Goal: Task Accomplishment & Management: Use online tool/utility

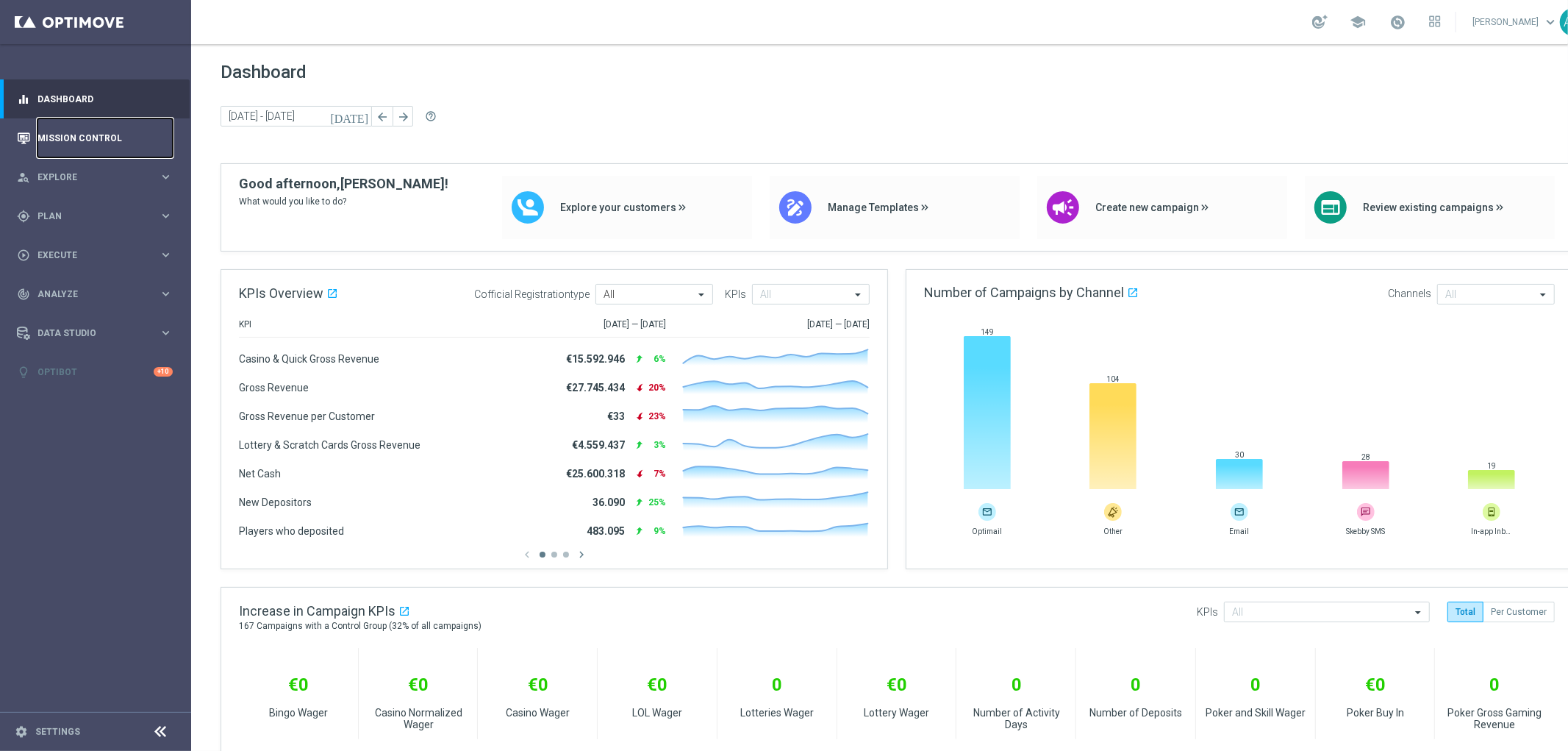
click at [79, 131] on link "Mission Control" at bounding box center [105, 138] width 135 height 39
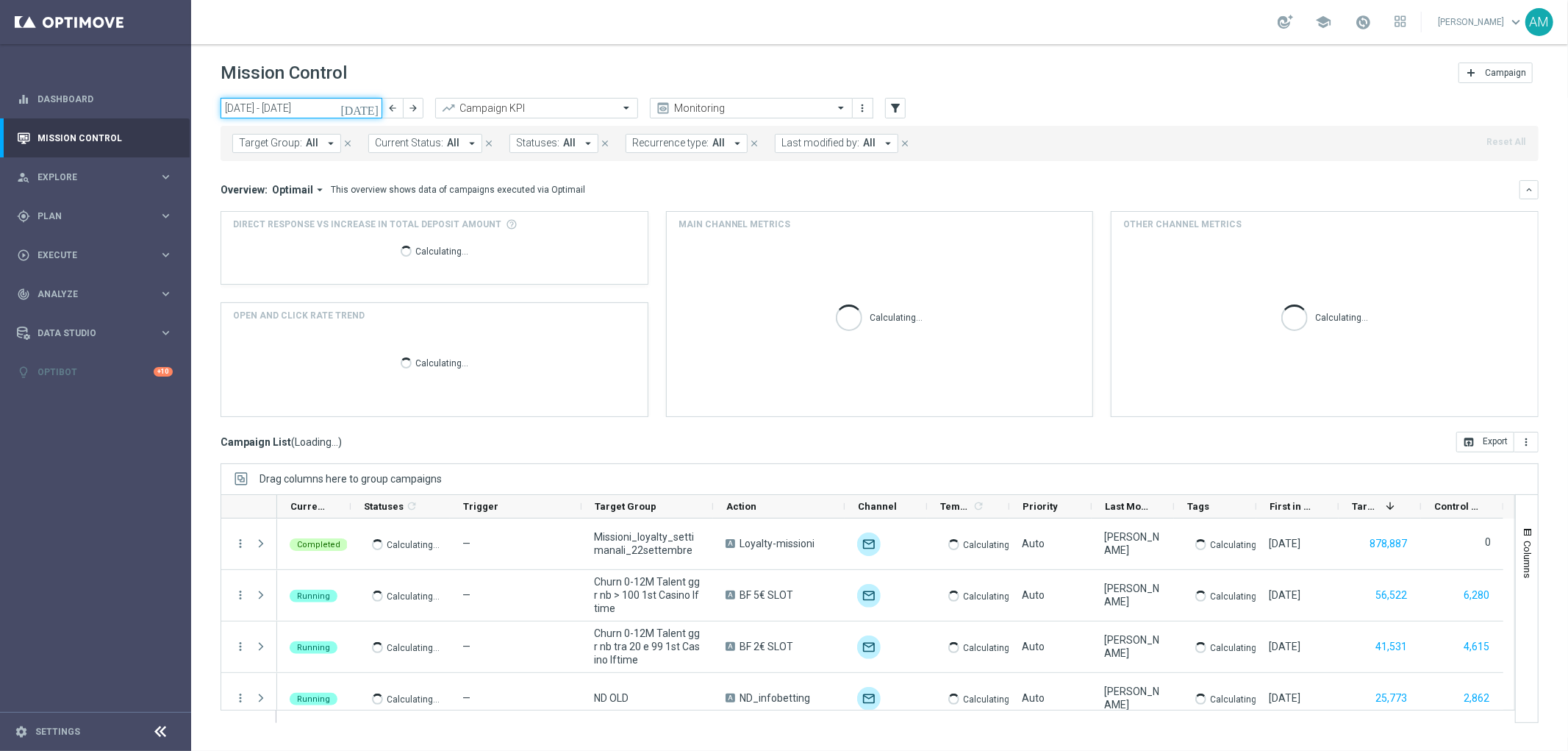
click at [324, 103] on input "[DATE] - [DATE]" at bounding box center [302, 108] width 161 height 20
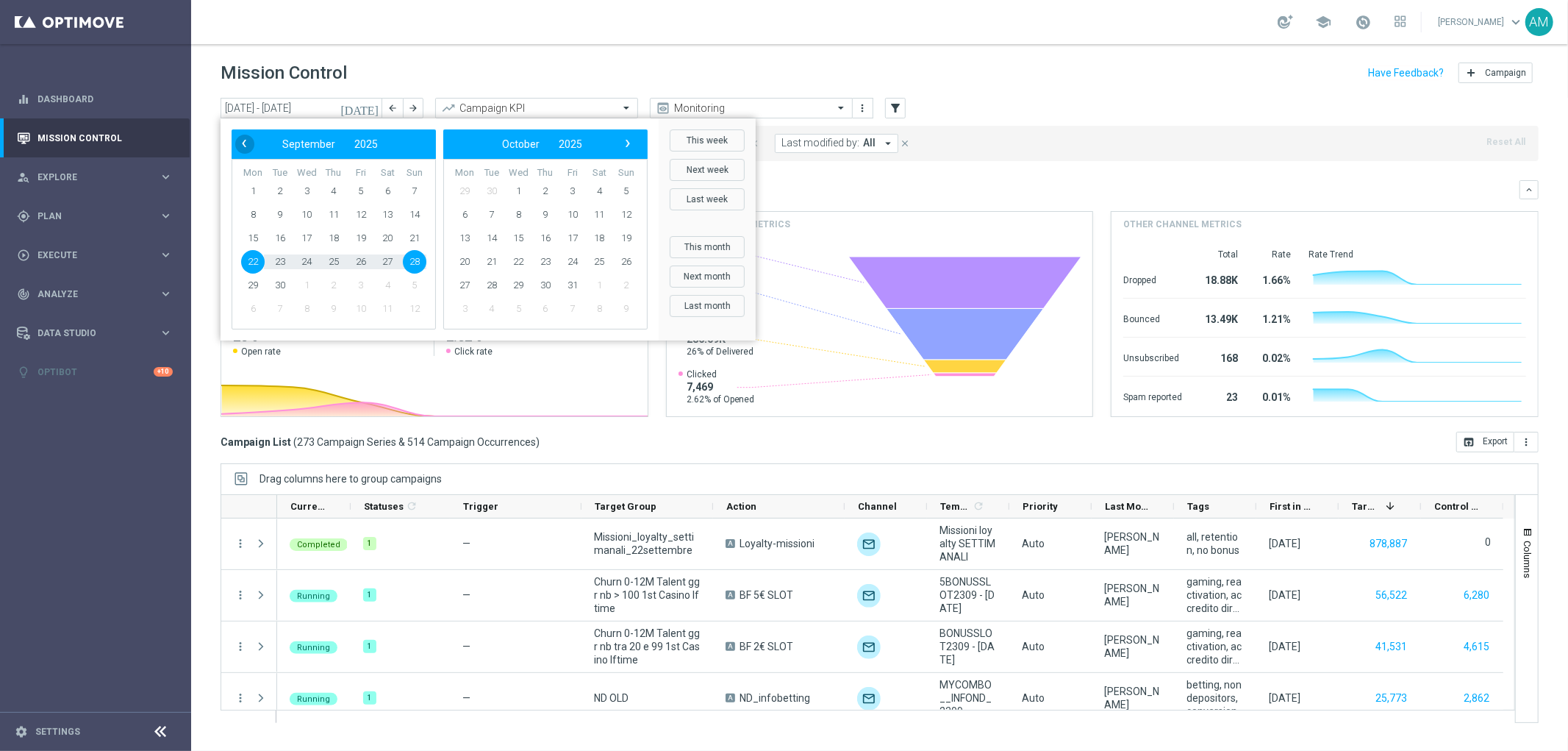
click at [247, 152] on button "‹" at bounding box center [245, 144] width 19 height 19
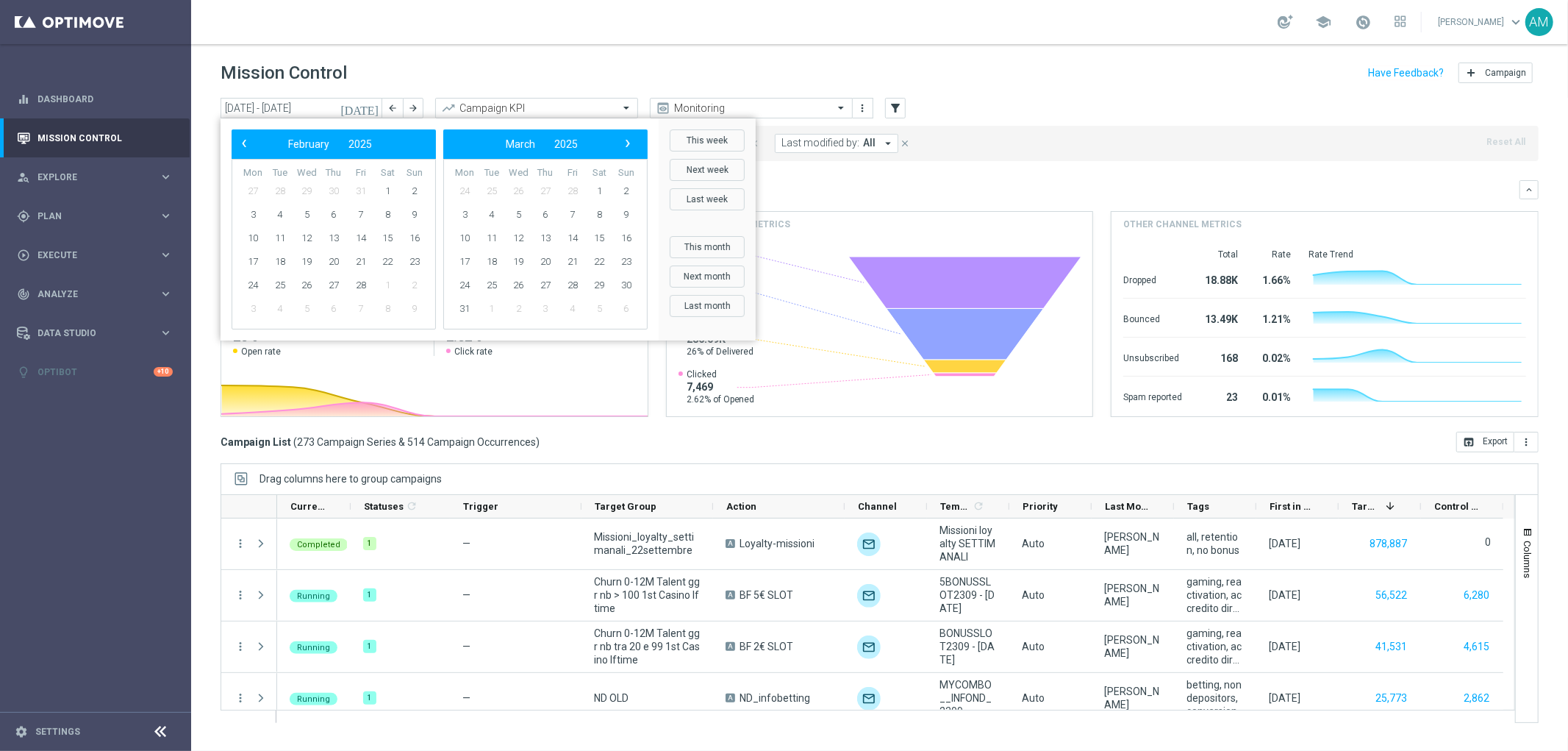
click at [247, 152] on button "‹" at bounding box center [245, 144] width 19 height 19
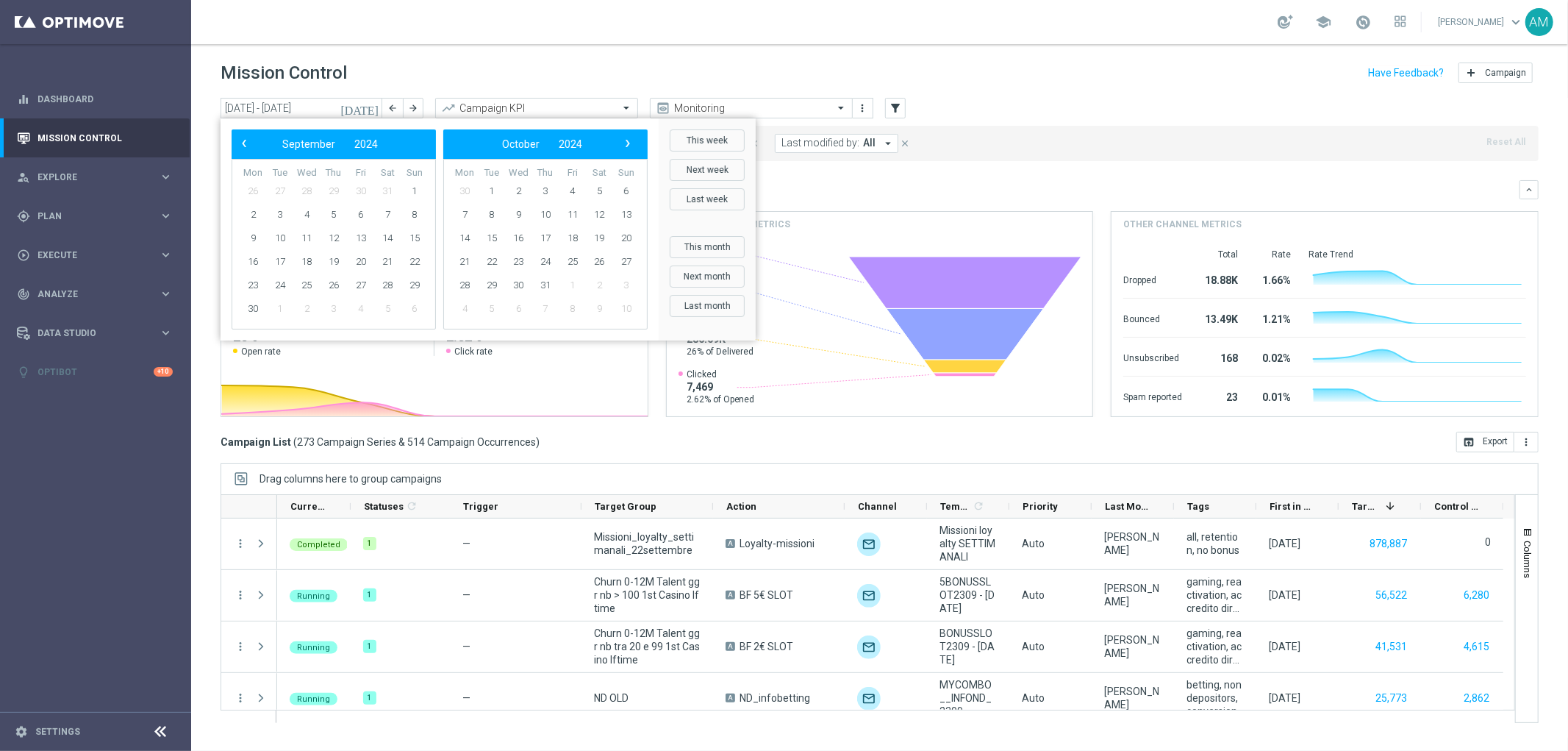
click at [247, 152] on button "‹" at bounding box center [245, 144] width 19 height 19
click at [340, 186] on span "1" at bounding box center [333, 190] width 23 height 23
click at [624, 141] on span "›" at bounding box center [627, 143] width 19 height 19
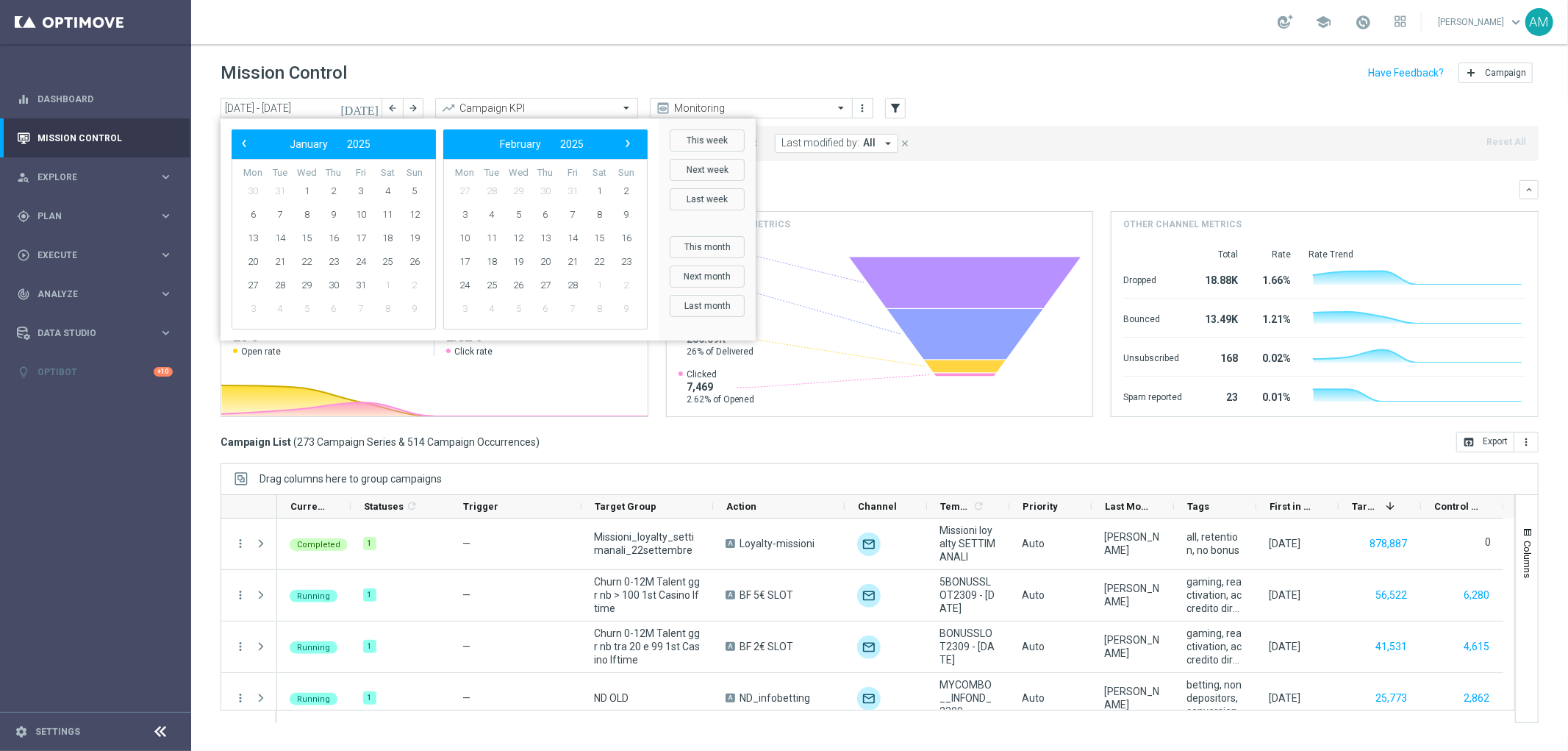
click at [624, 141] on span "›" at bounding box center [627, 143] width 19 height 19
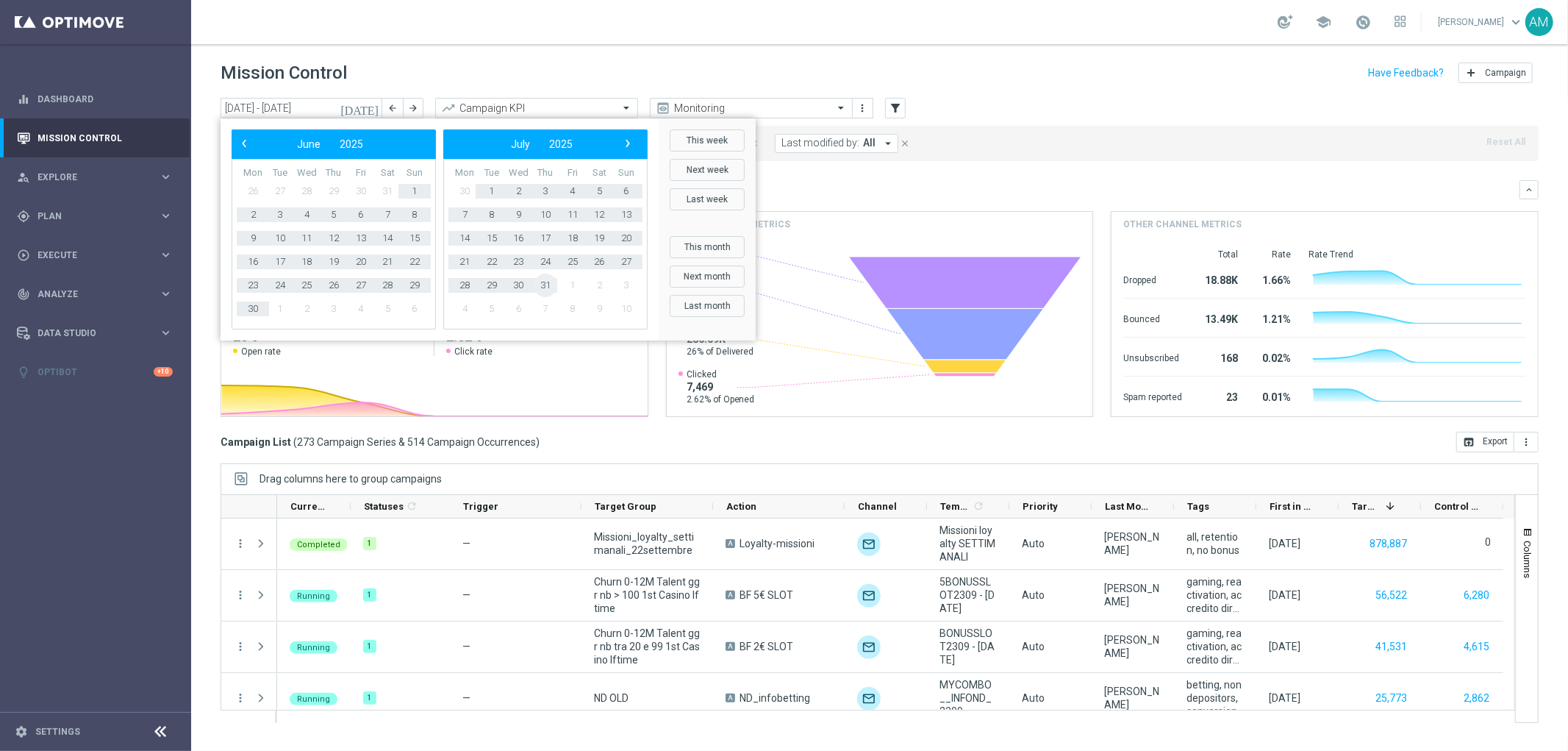
click at [544, 284] on span "31" at bounding box center [545, 285] width 23 height 23
type input "[DATE] - [DATE]"
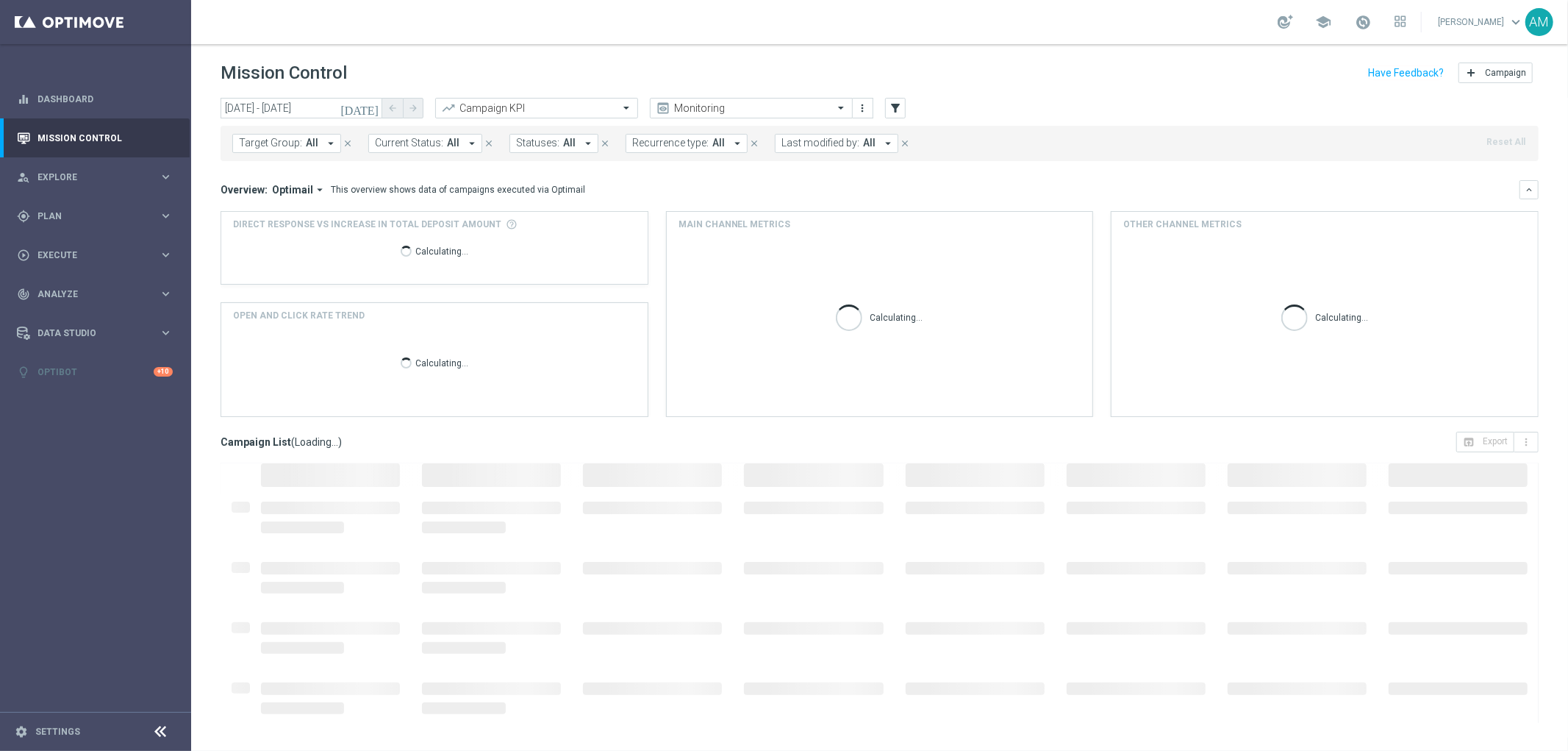
click at [277, 137] on span "Target Group:" at bounding box center [271, 142] width 63 height 12
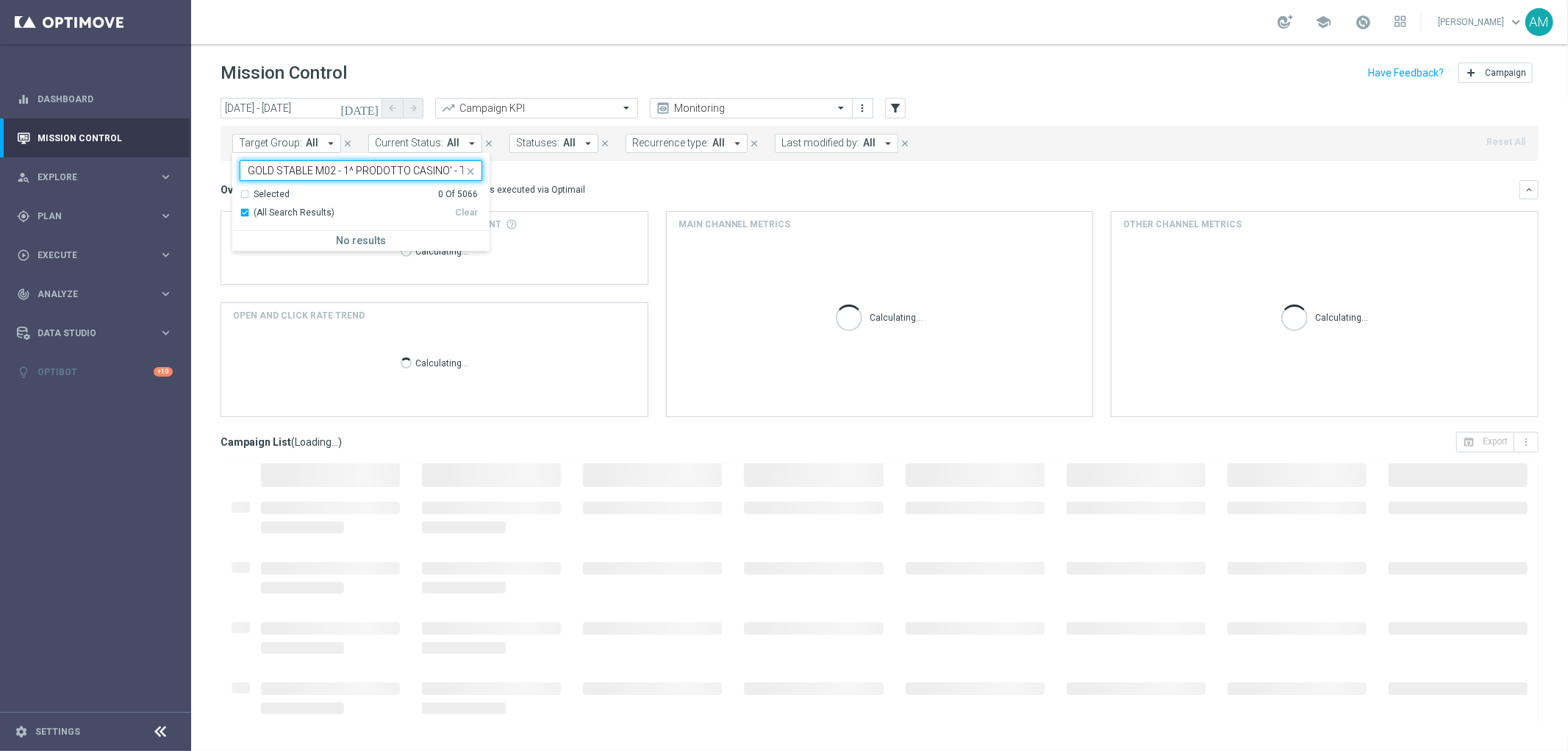
scroll to position [0, 188]
type input "GOLD STABLE M02 - 1^ PRODOTTO CASINO' - TARGET B OTHER GGR CASINO' M03 18.03"
click at [472, 168] on icon "close" at bounding box center [470, 171] width 12 height 12
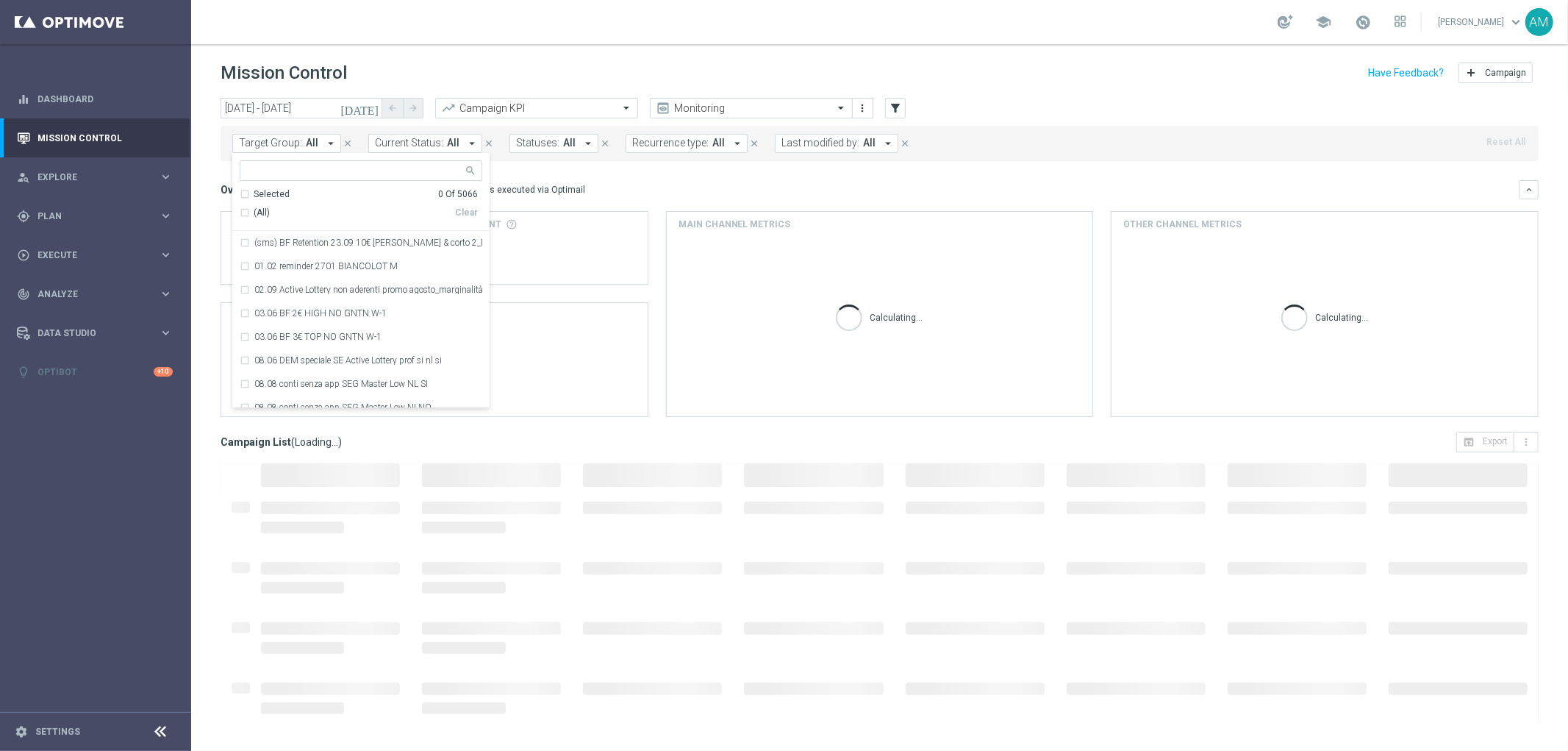
click at [377, 167] on input "text" at bounding box center [355, 170] width 215 height 12
click at [377, 166] on input "text" at bounding box center [355, 170] width 215 height 12
click at [646, 423] on mini-dashboard "Overview: Optimail arrow_drop_down This overview shows data of campaigns execut…" at bounding box center [880, 297] width 1318 height 271
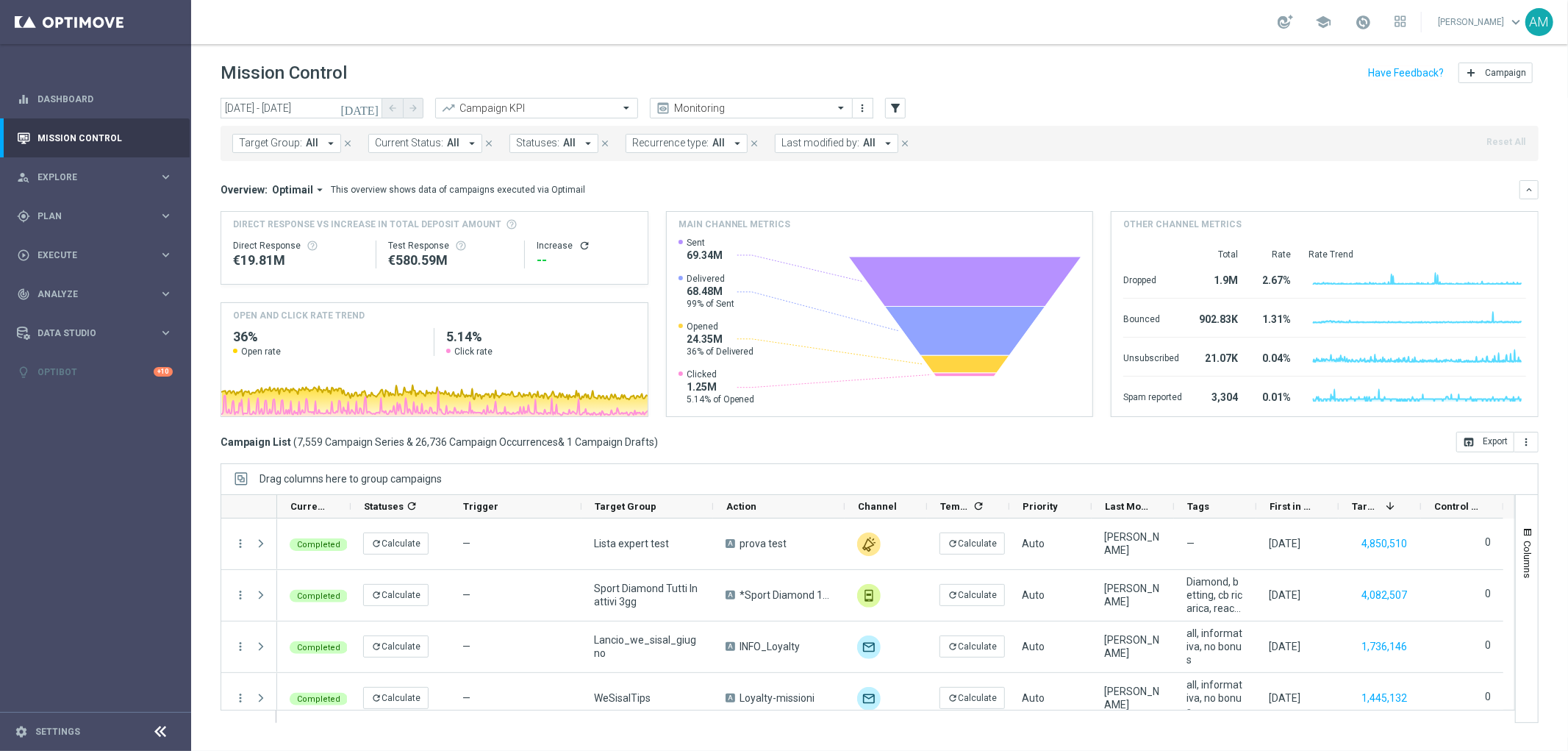
click at [306, 142] on span "All" at bounding box center [312, 142] width 12 height 12
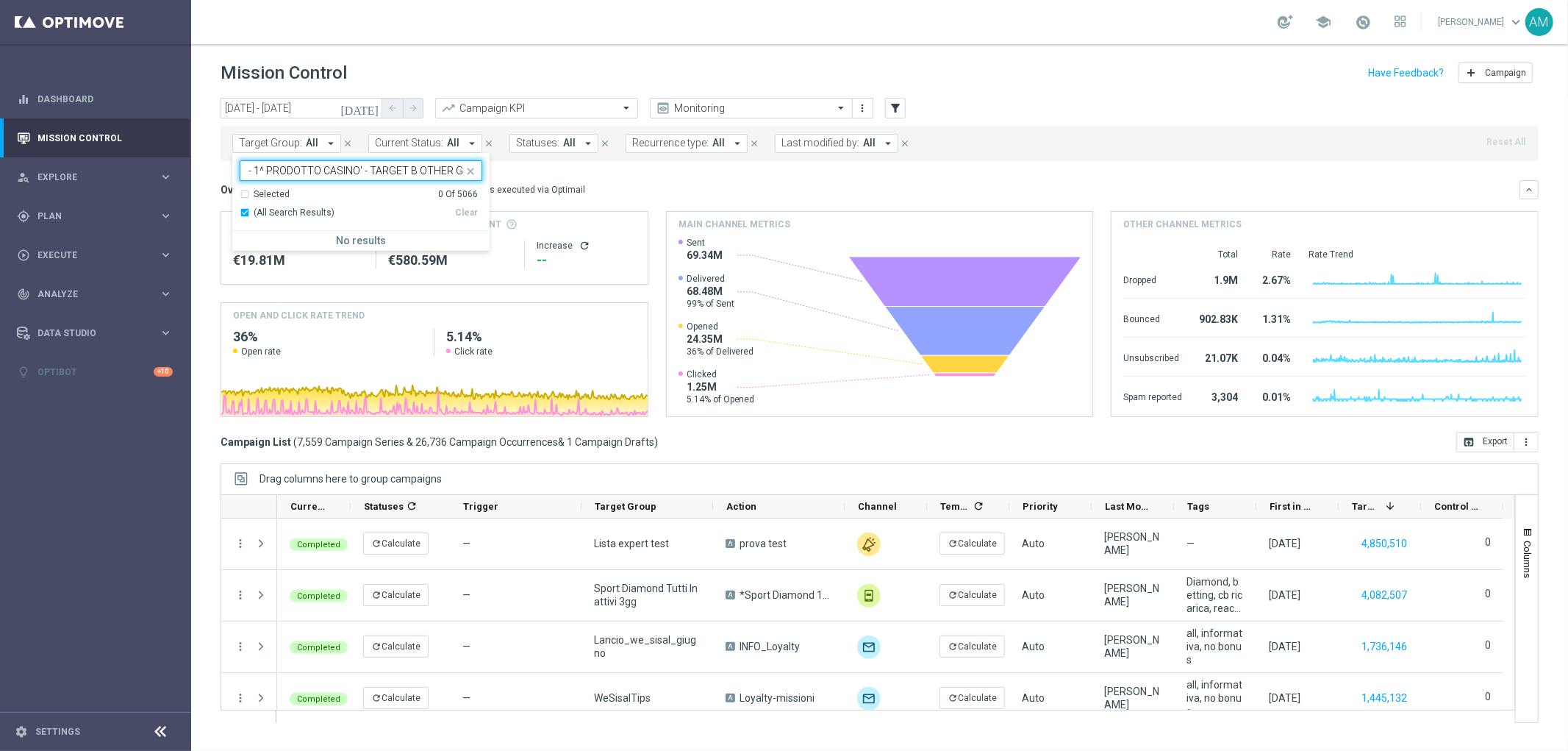
scroll to position [0, 84]
type input "GOLD STABLE M02 - 1^ PRODOTTO CASINO' - TARGET B OTHER G"
click at [474, 168] on icon "close" at bounding box center [470, 171] width 12 height 12
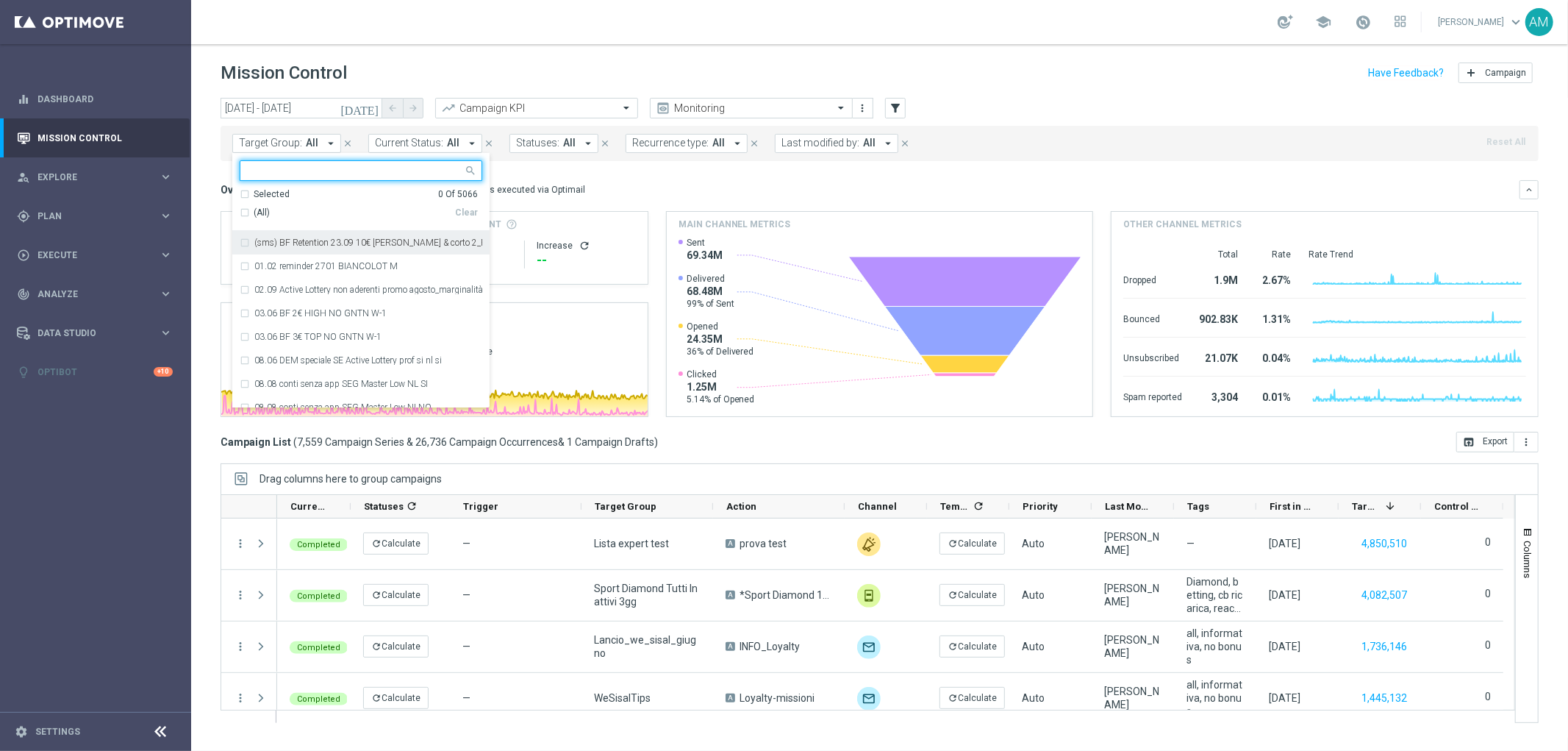
click at [384, 175] on input "text" at bounding box center [355, 170] width 215 height 12
paste input "Casinò e Quick Diamond Confirmed + Young+ Exiting"
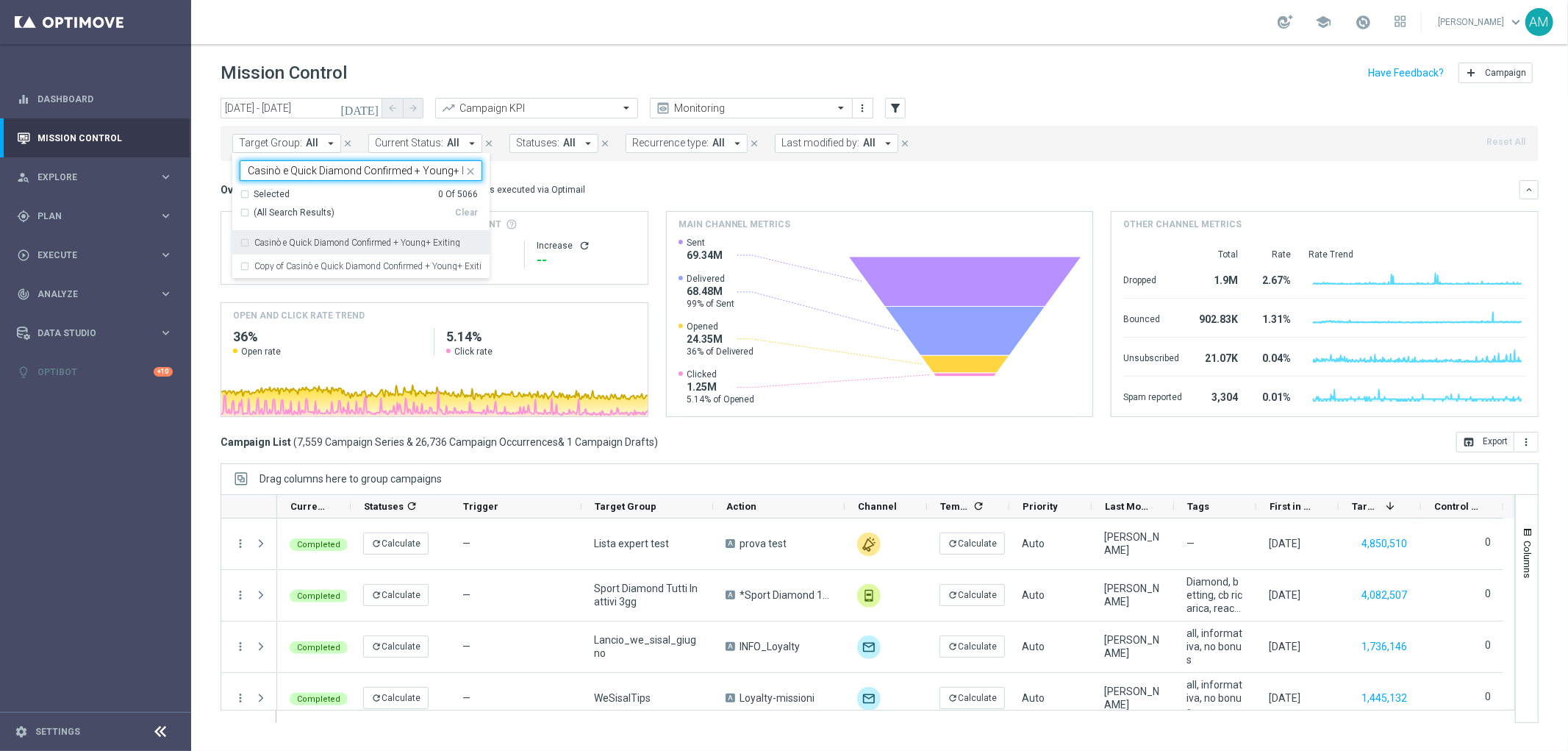
scroll to position [0, 22]
click at [373, 245] on label "Casinò e Quick Diamond Confirmed + Young+ Exiting" at bounding box center [357, 243] width 206 height 9
type input "Casinò e Quick Diamond Confirmed + Young+ Exiting"
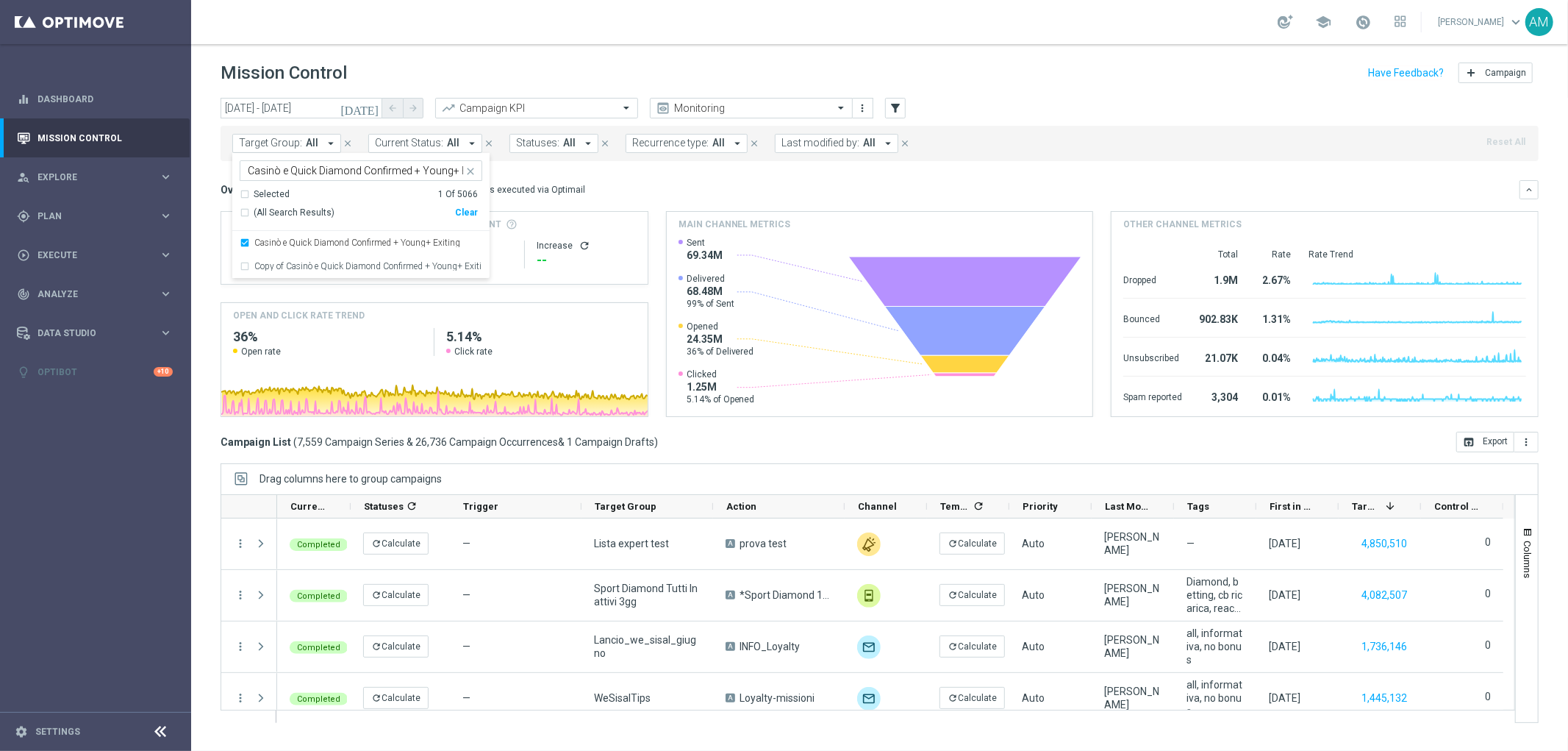
click at [623, 179] on mini-dashboard "Overview: Optimail arrow_drop_down This overview shows data of campaigns execut…" at bounding box center [880, 297] width 1318 height 271
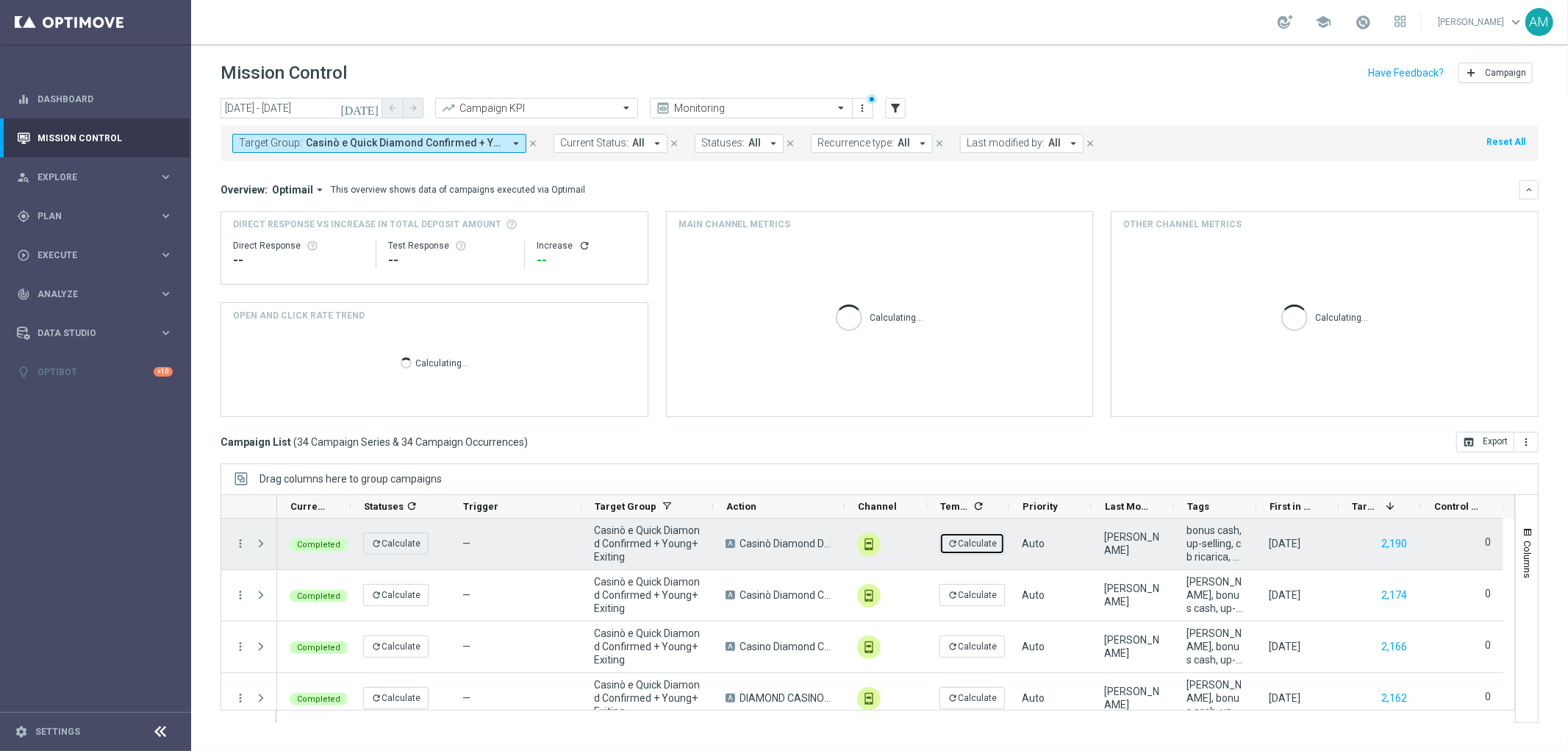
click at [979, 542] on button "refresh Calculate" at bounding box center [972, 544] width 66 height 22
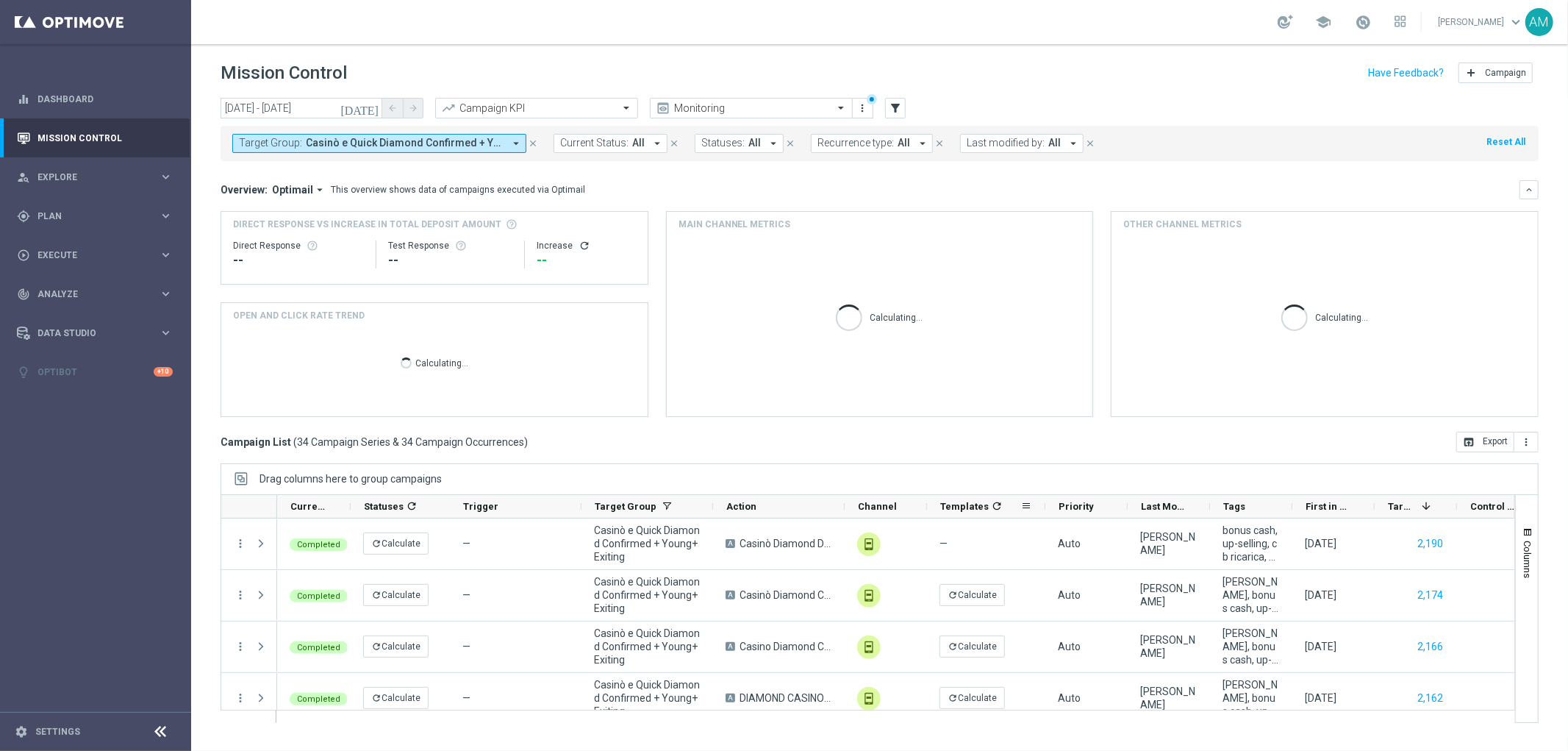
drag, startPoint x: 1009, startPoint y: 506, endPoint x: 1045, endPoint y: 505, distance: 36.0
click at [1045, 505] on div at bounding box center [1045, 506] width 6 height 23
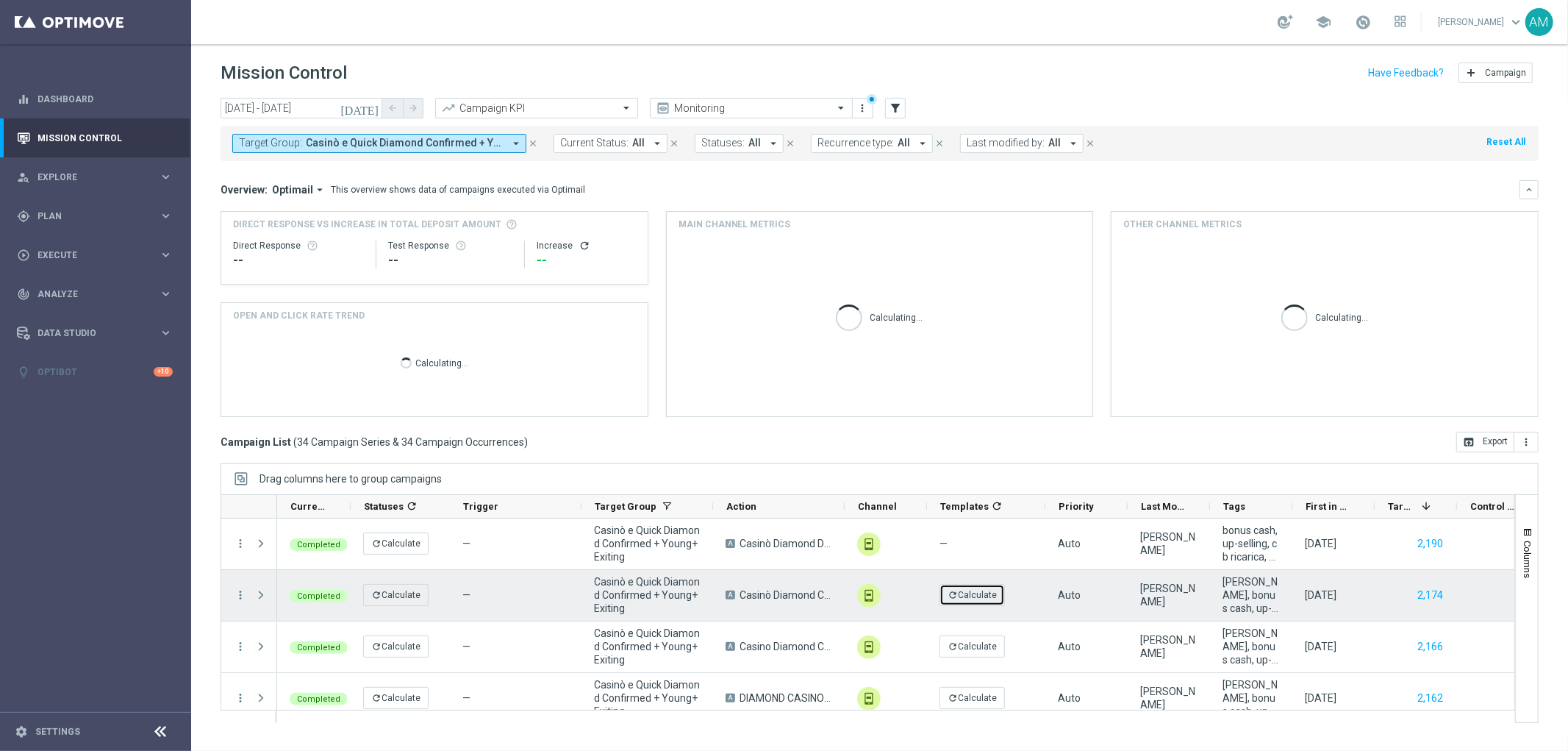
click at [979, 602] on button "refresh Calculate" at bounding box center [972, 595] width 66 height 22
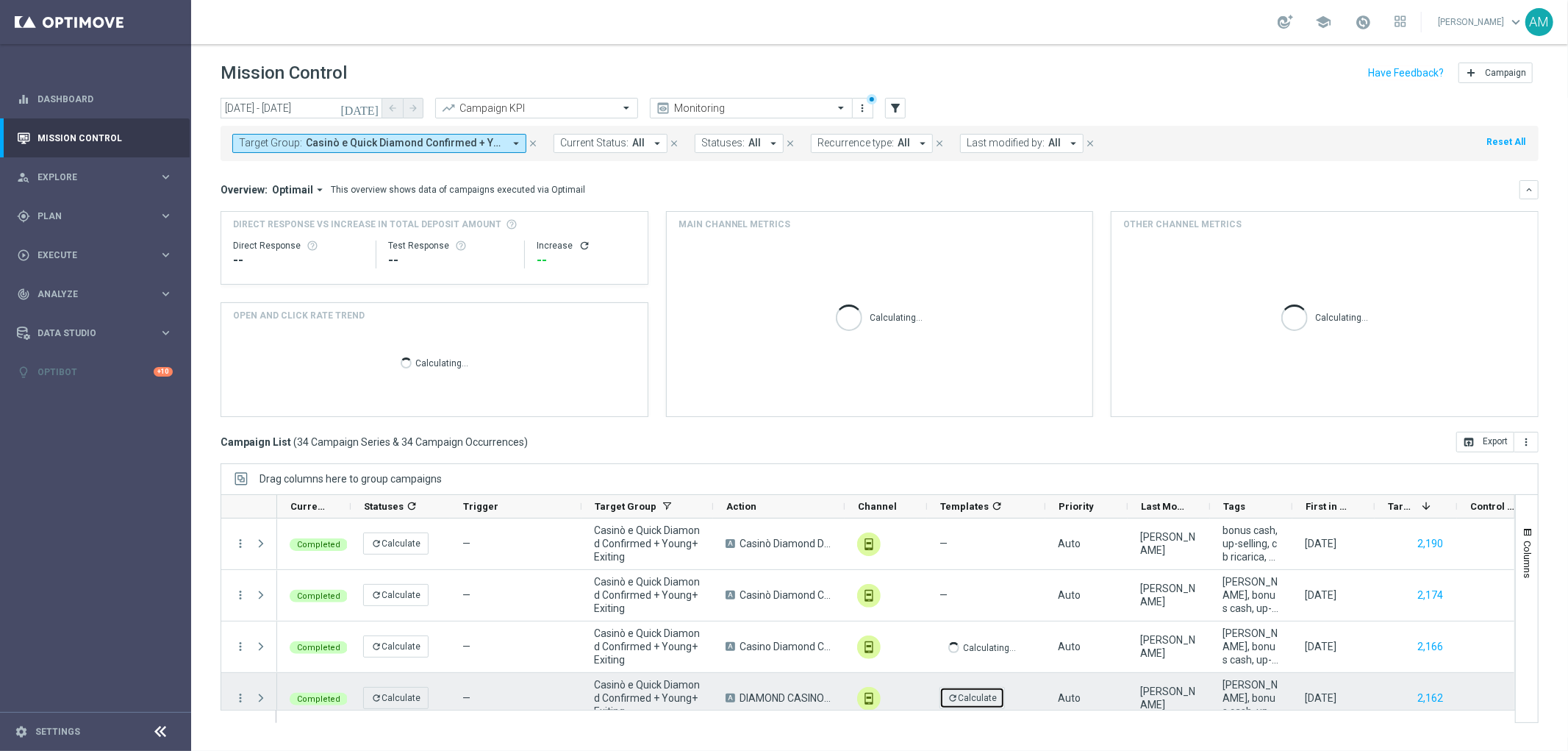
click at [983, 700] on button "refresh Calculate" at bounding box center [972, 698] width 66 height 22
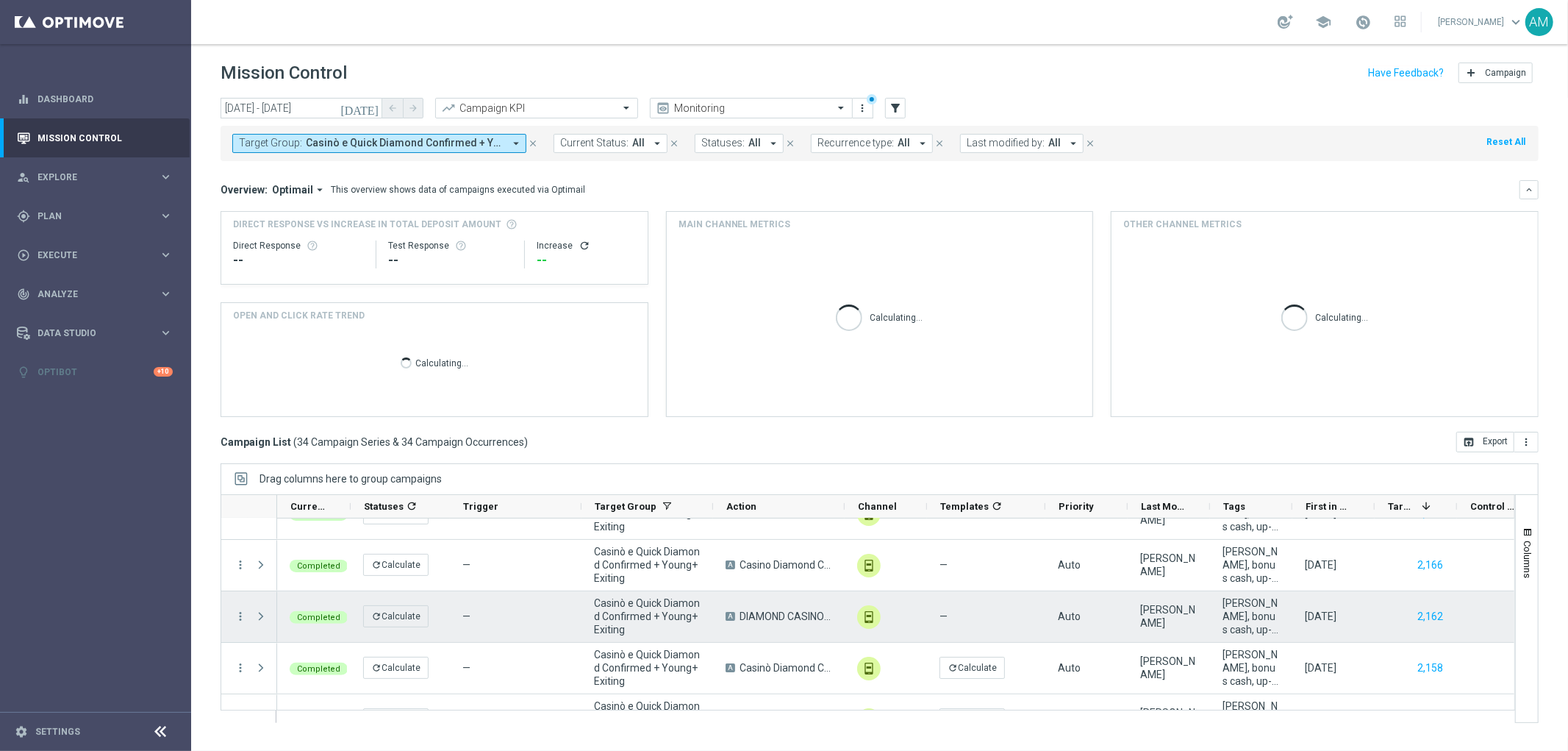
scroll to position [163, 0]
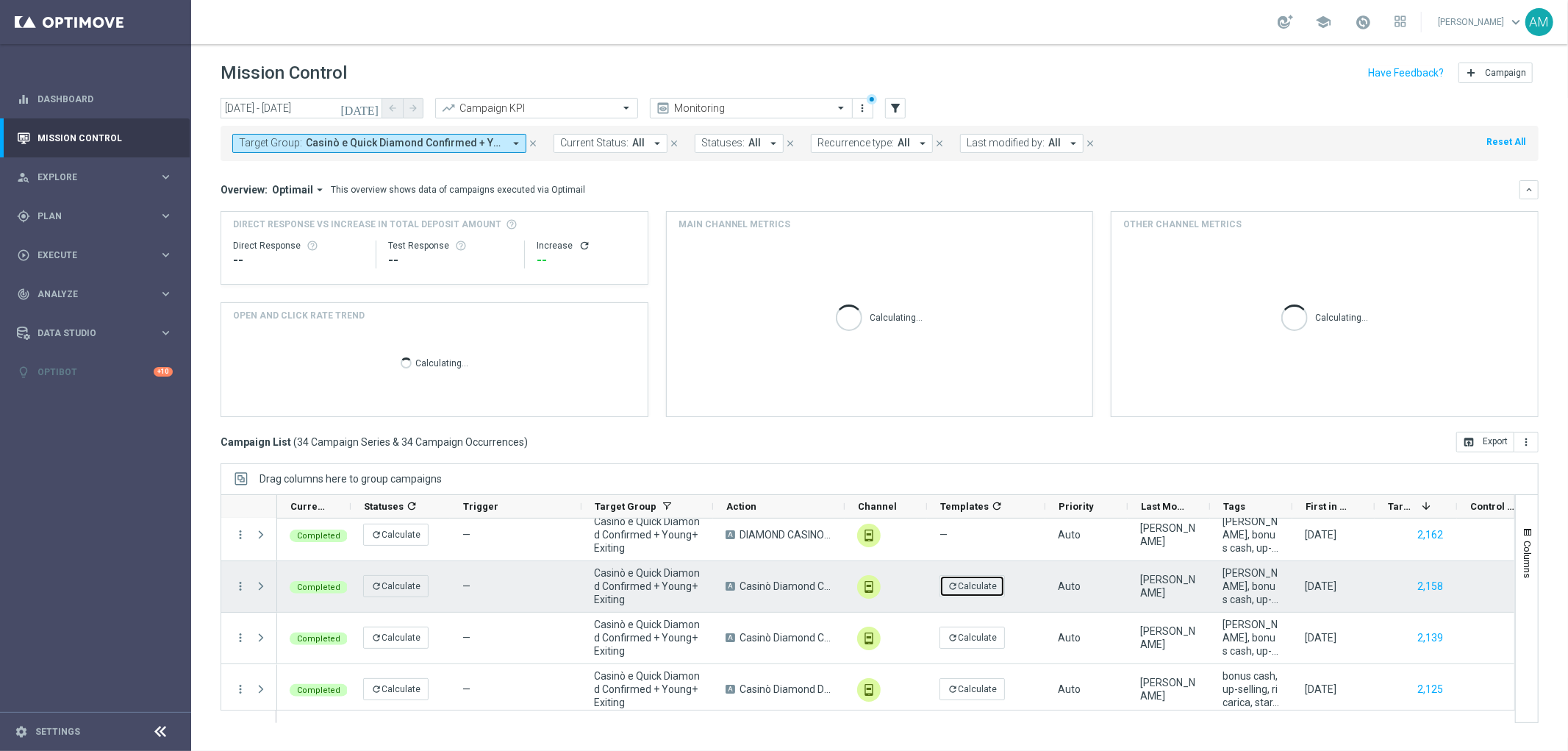
click at [983, 585] on button "refresh Calculate" at bounding box center [972, 587] width 66 height 22
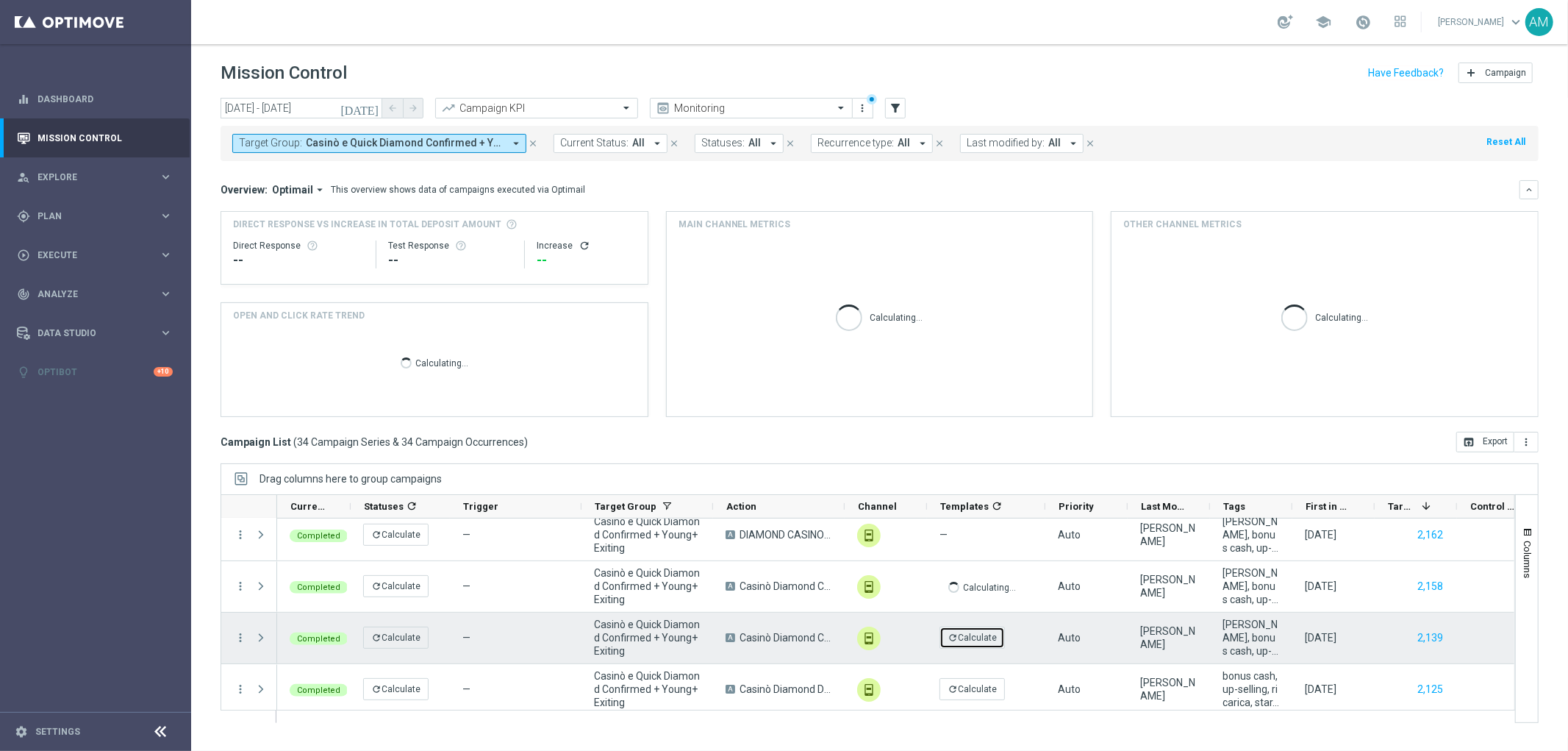
click at [966, 639] on button "refresh Calculate" at bounding box center [972, 638] width 66 height 22
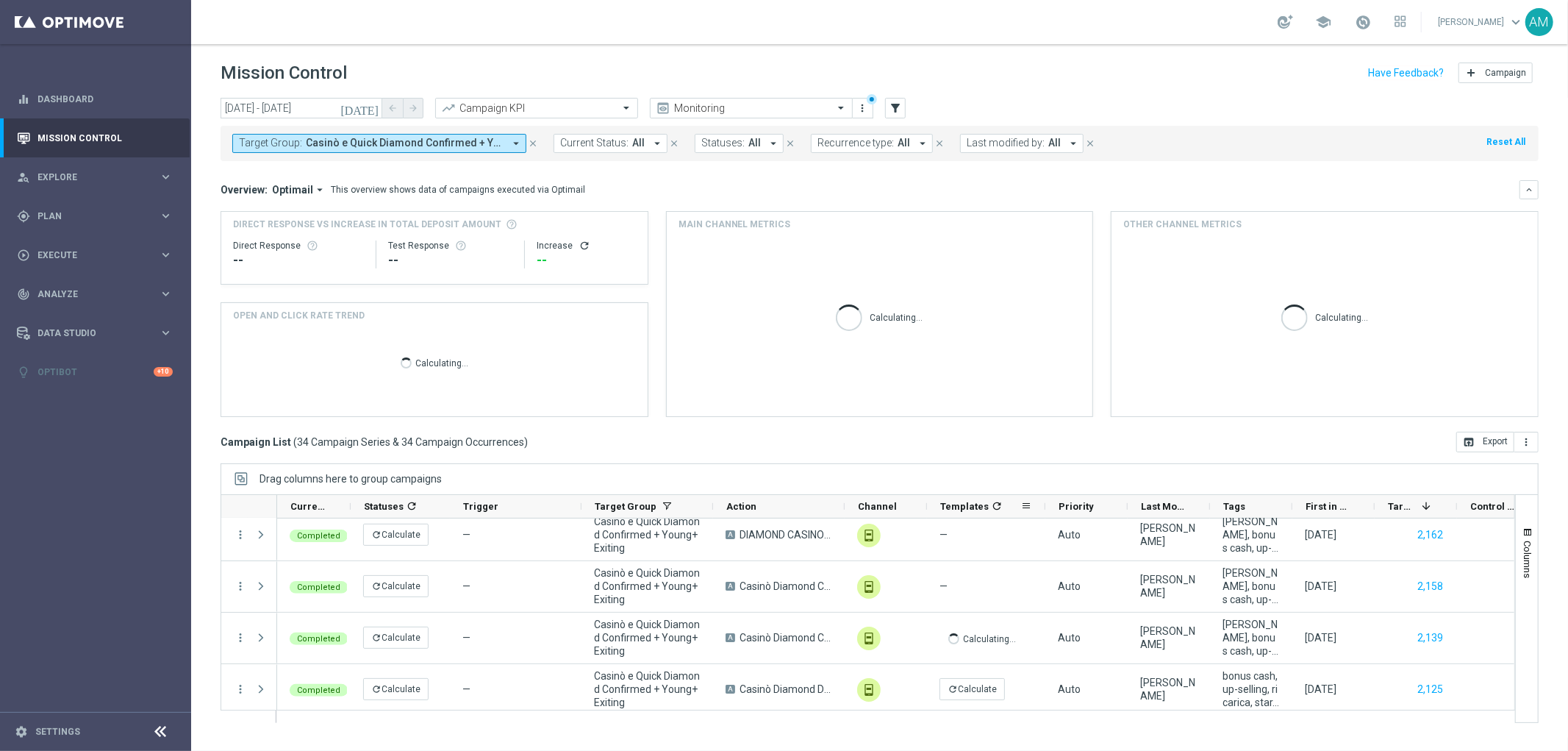
click at [996, 501] on icon "refresh" at bounding box center [996, 506] width 12 height 12
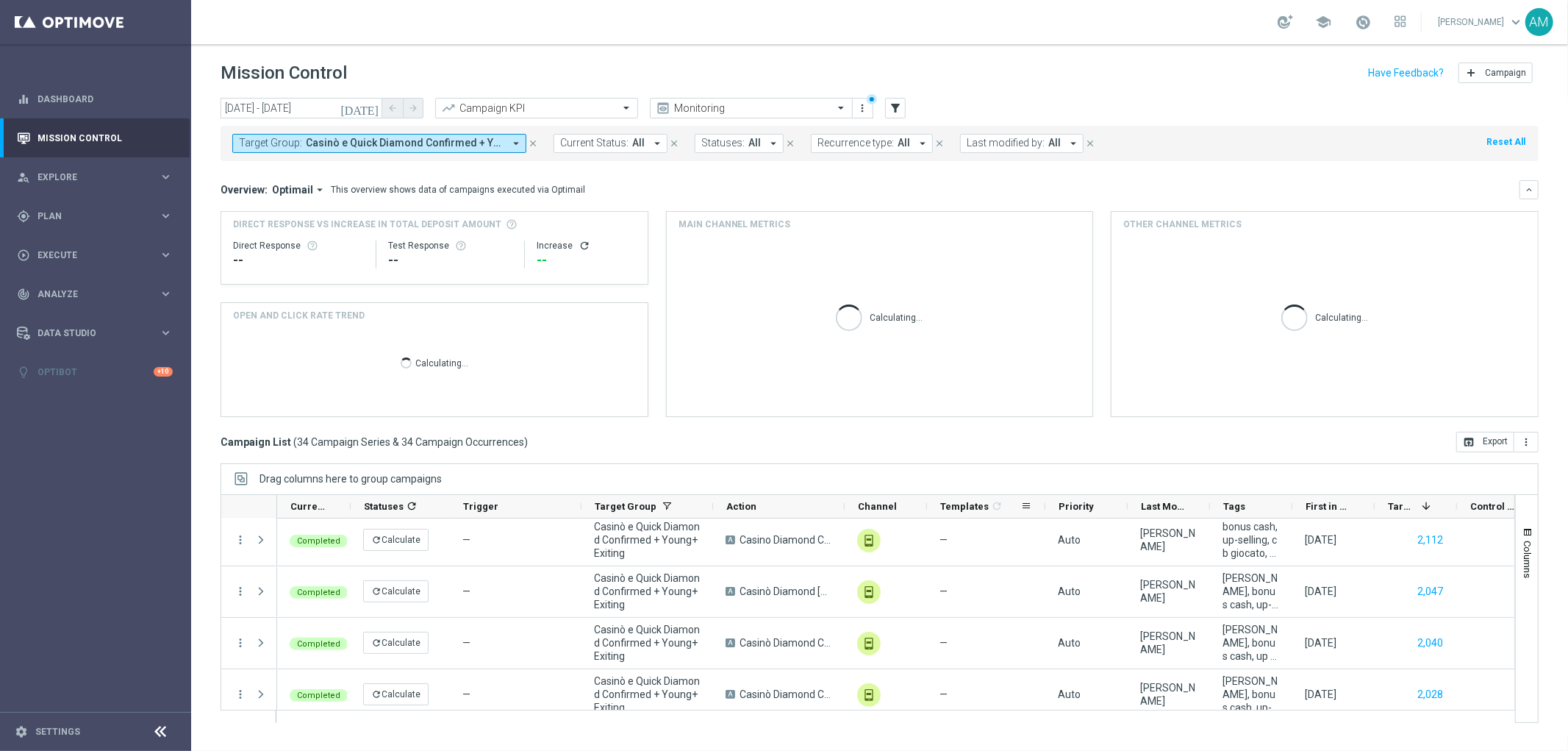
scroll to position [0, 0]
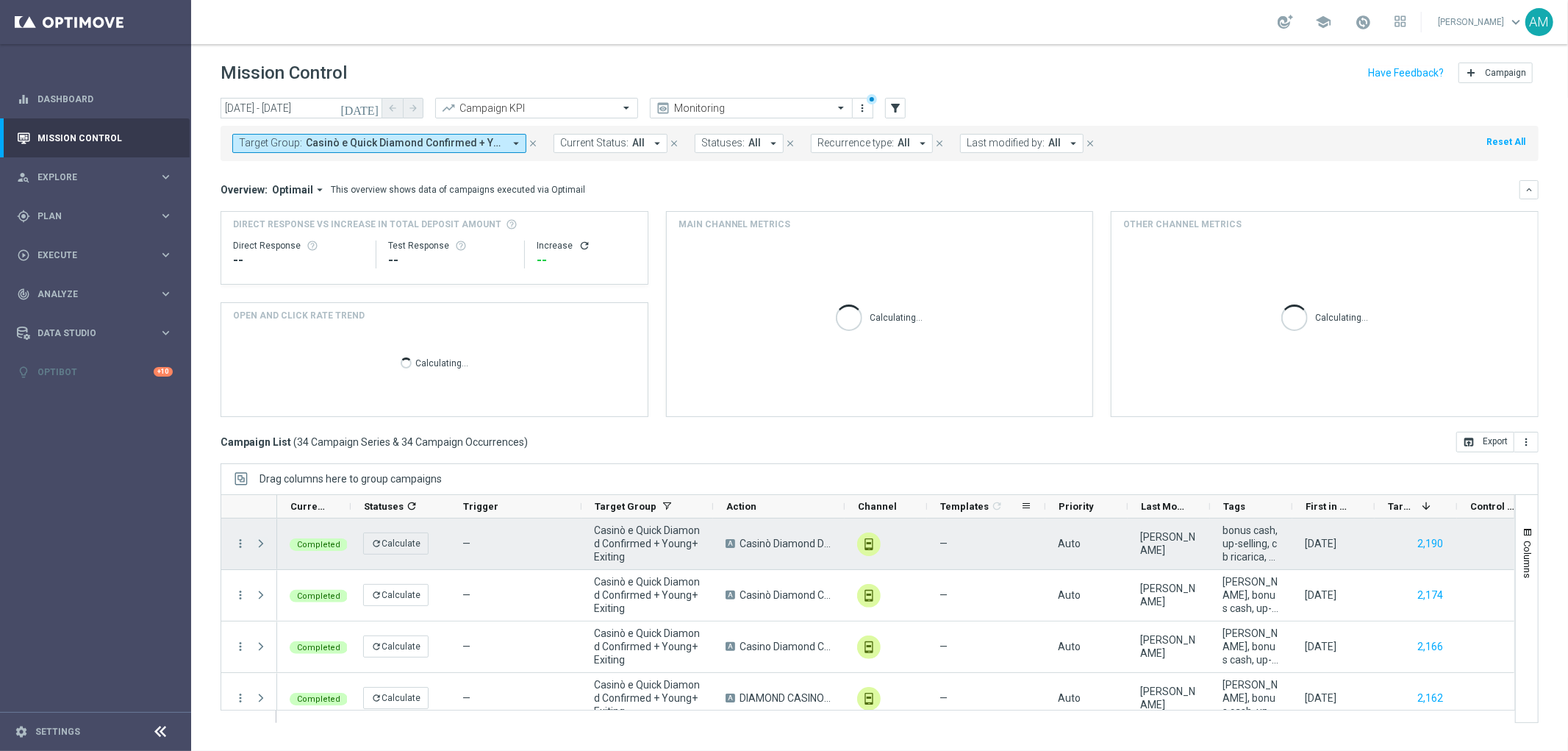
click at [265, 544] on span at bounding box center [261, 543] width 13 height 12
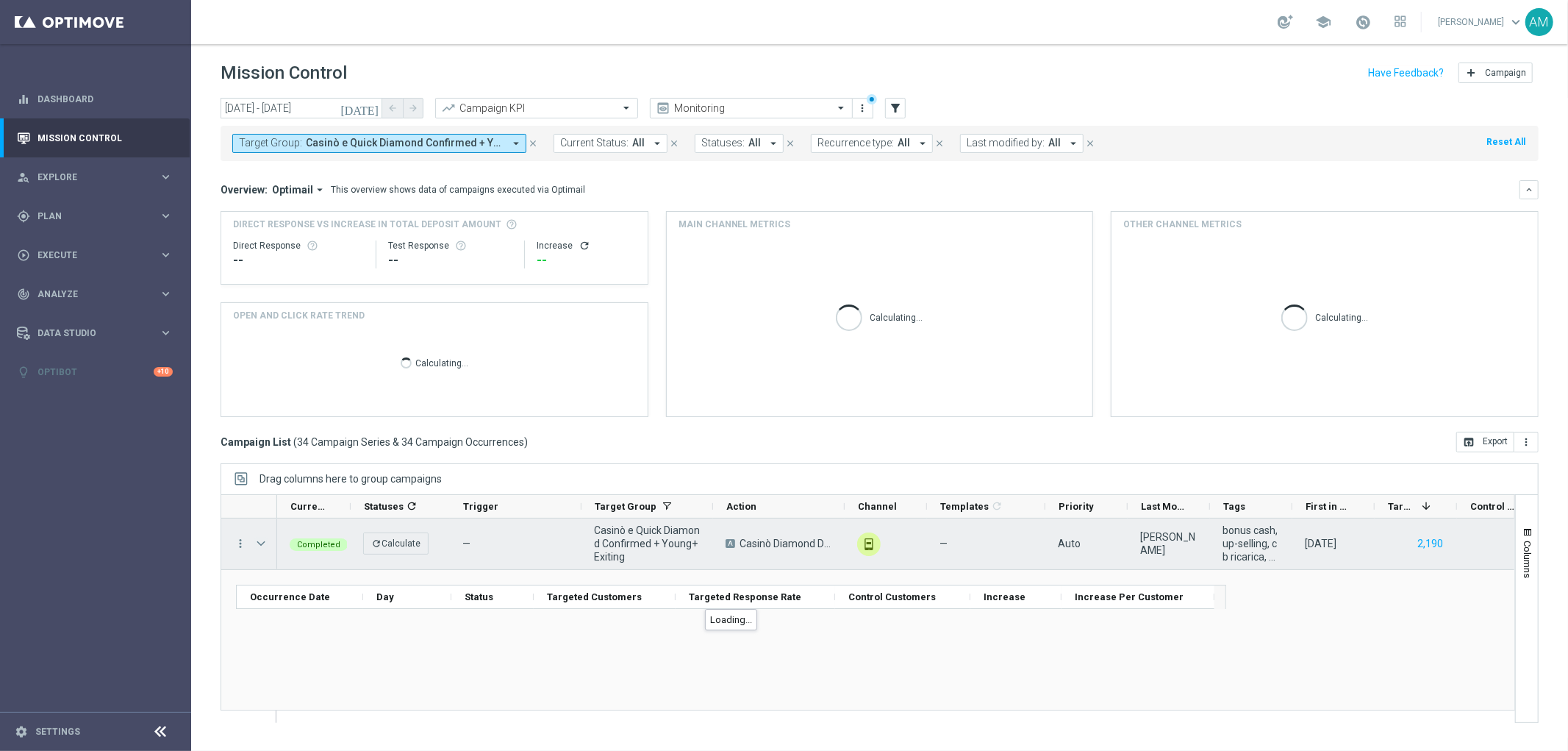
click at [261, 542] on span at bounding box center [261, 543] width 13 height 12
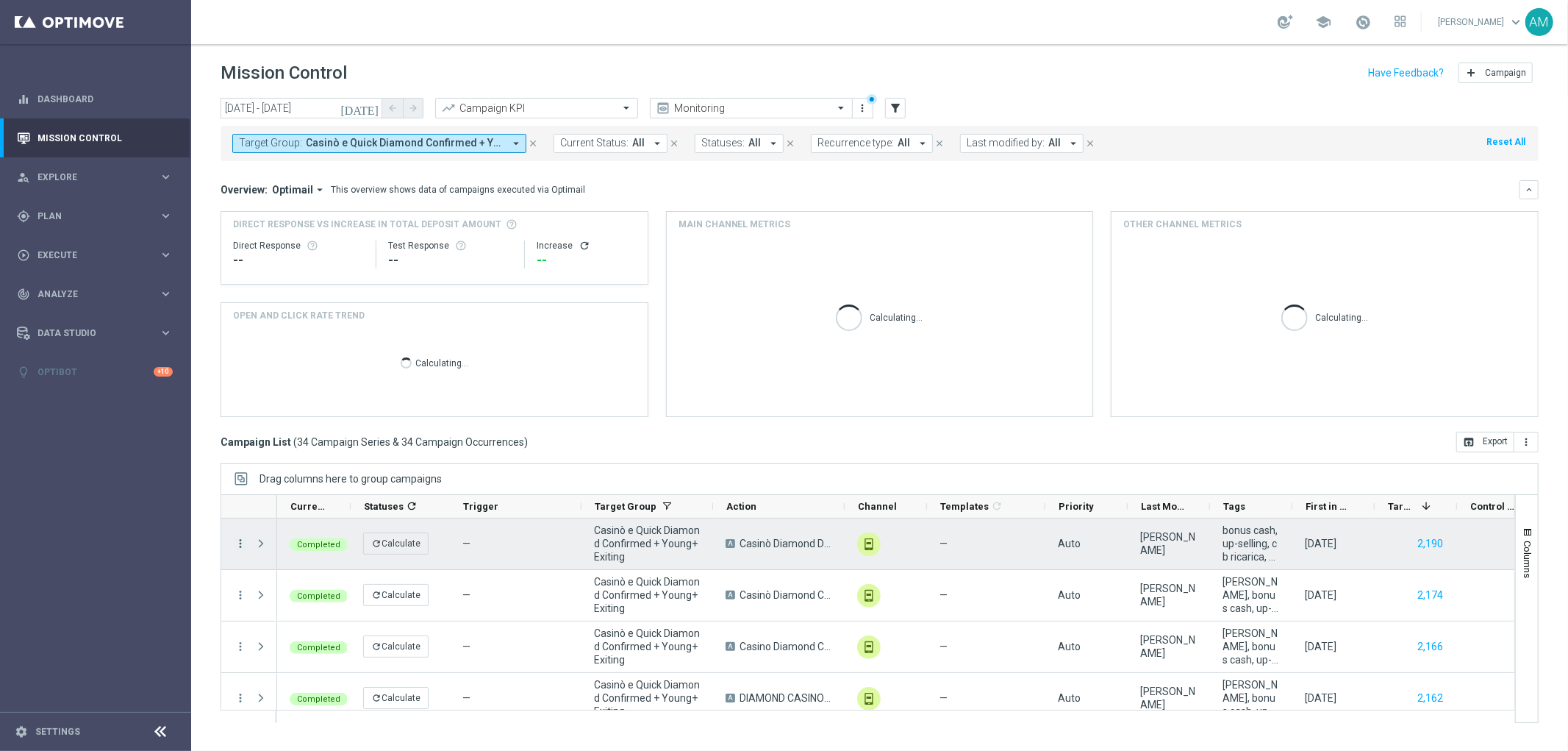
click at [238, 542] on icon "more_vert" at bounding box center [240, 543] width 13 height 13
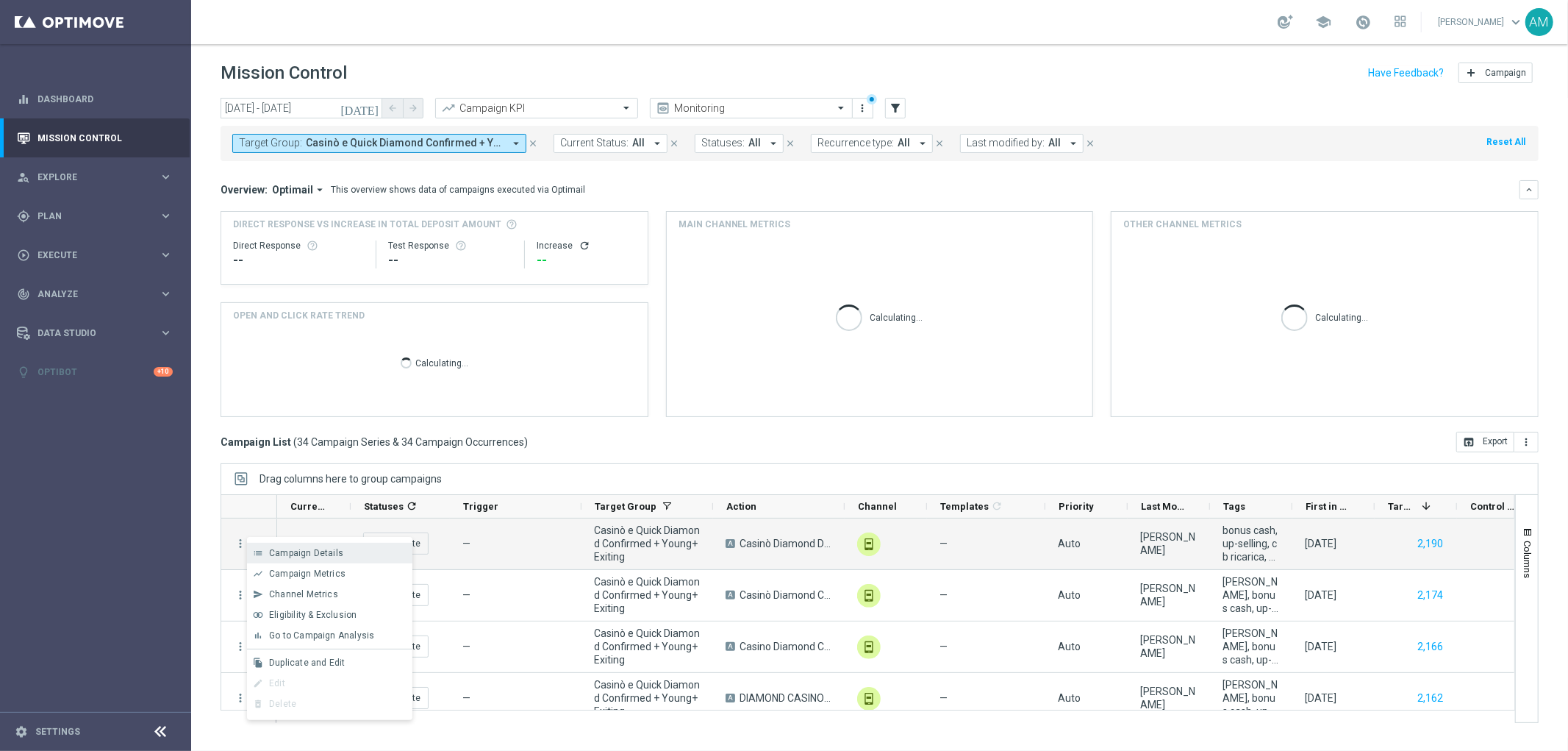
click at [341, 550] on div "Campaign Details" at bounding box center [337, 552] width 136 height 10
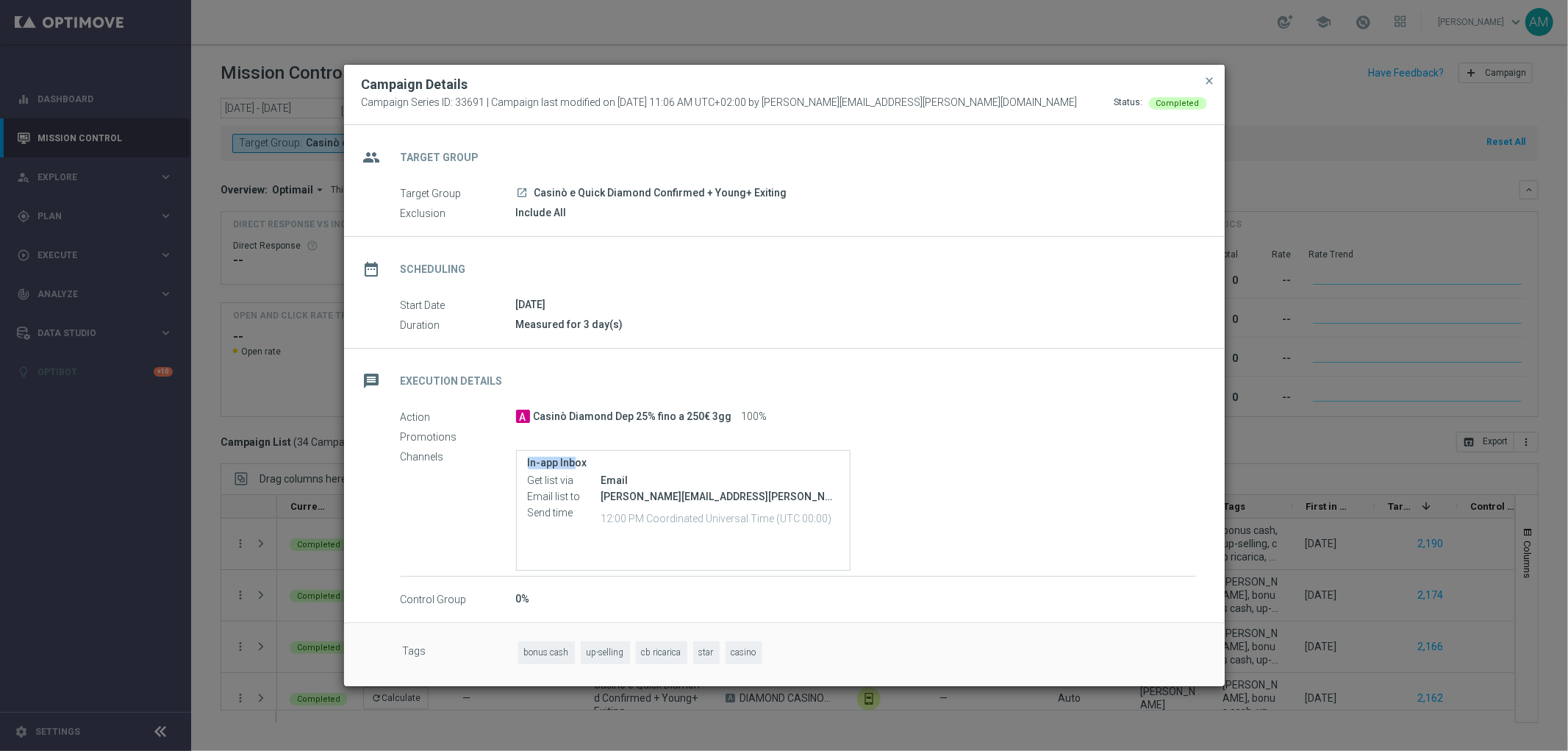
drag, startPoint x: 526, startPoint y: 459, endPoint x: 574, endPoint y: 468, distance: 48.8
click at [574, 468] on div "In-app Inbox Get list via Email Email list to [PERSON_NAME][EMAIL_ADDRESS][PERS…" at bounding box center [683, 511] width 335 height 121
click at [973, 402] on div "message Execution Details" at bounding box center [784, 379] width 880 height 60
click at [1208, 86] on span "close" at bounding box center [1210, 81] width 12 height 12
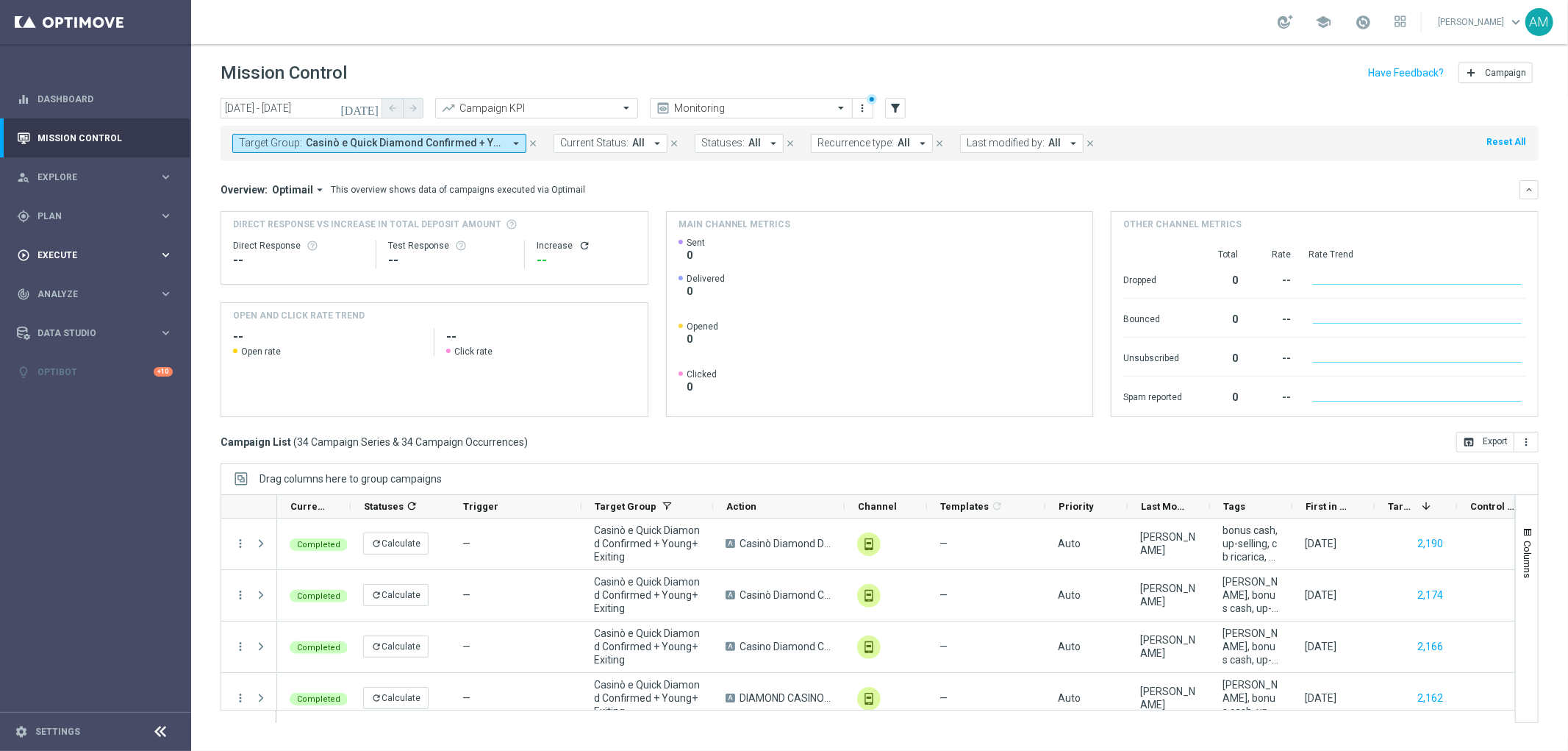
click at [161, 252] on icon "keyboard_arrow_right" at bounding box center [165, 254] width 14 height 14
click at [114, 280] on link "Campaign Builder" at bounding box center [96, 285] width 115 height 12
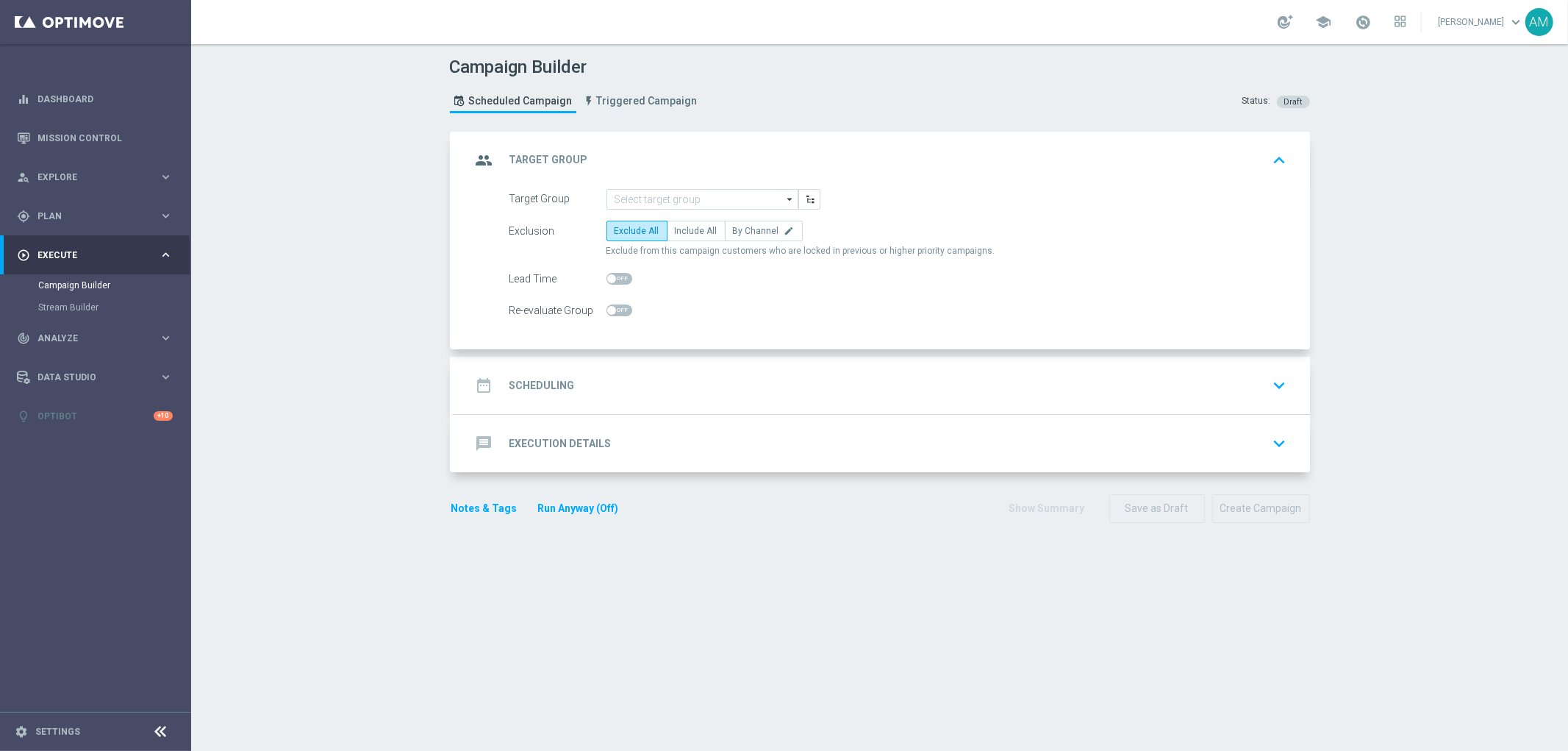
click at [840, 442] on div "message Execution Details keyboard_arrow_down" at bounding box center [881, 444] width 821 height 28
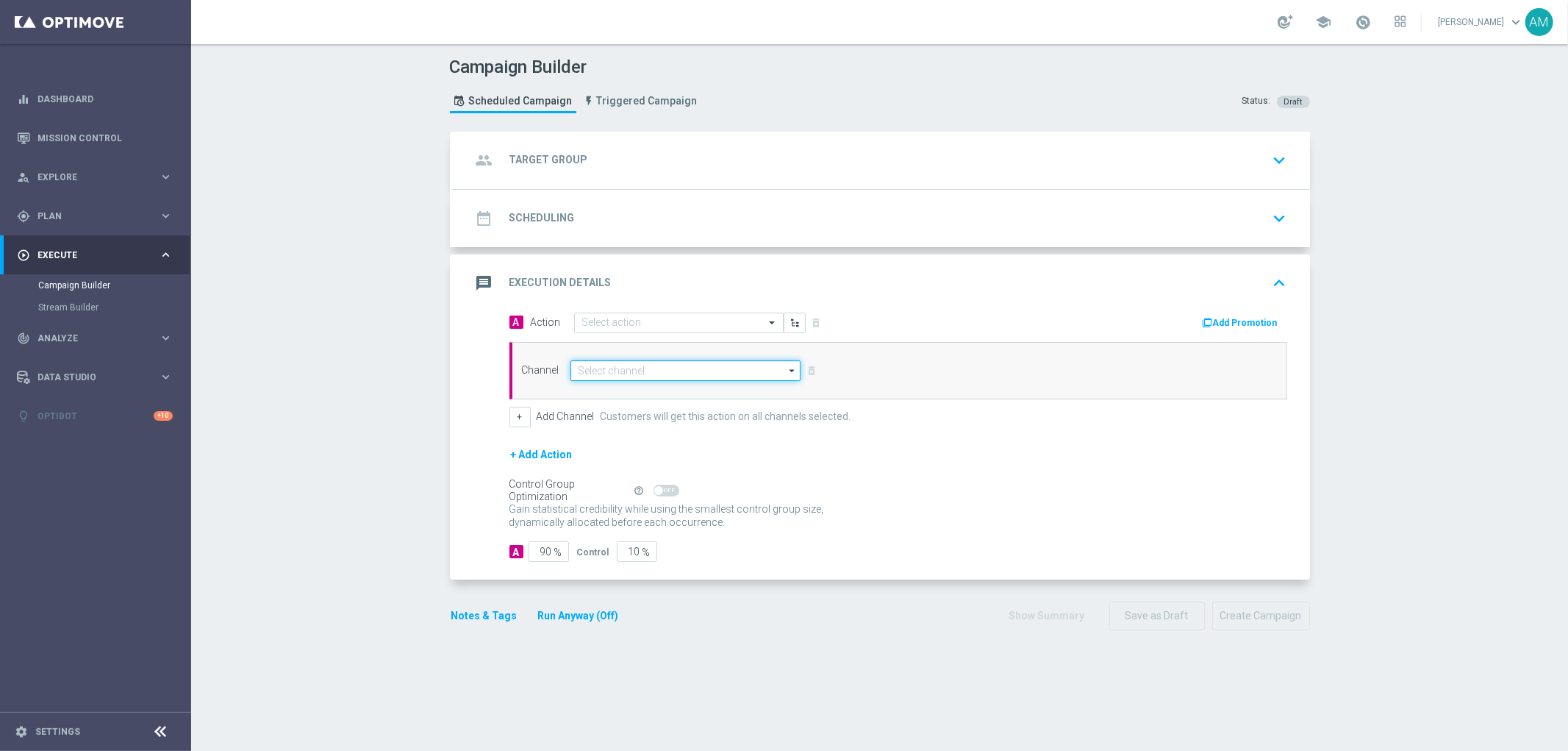
click at [774, 366] on input at bounding box center [686, 370] width 231 height 20
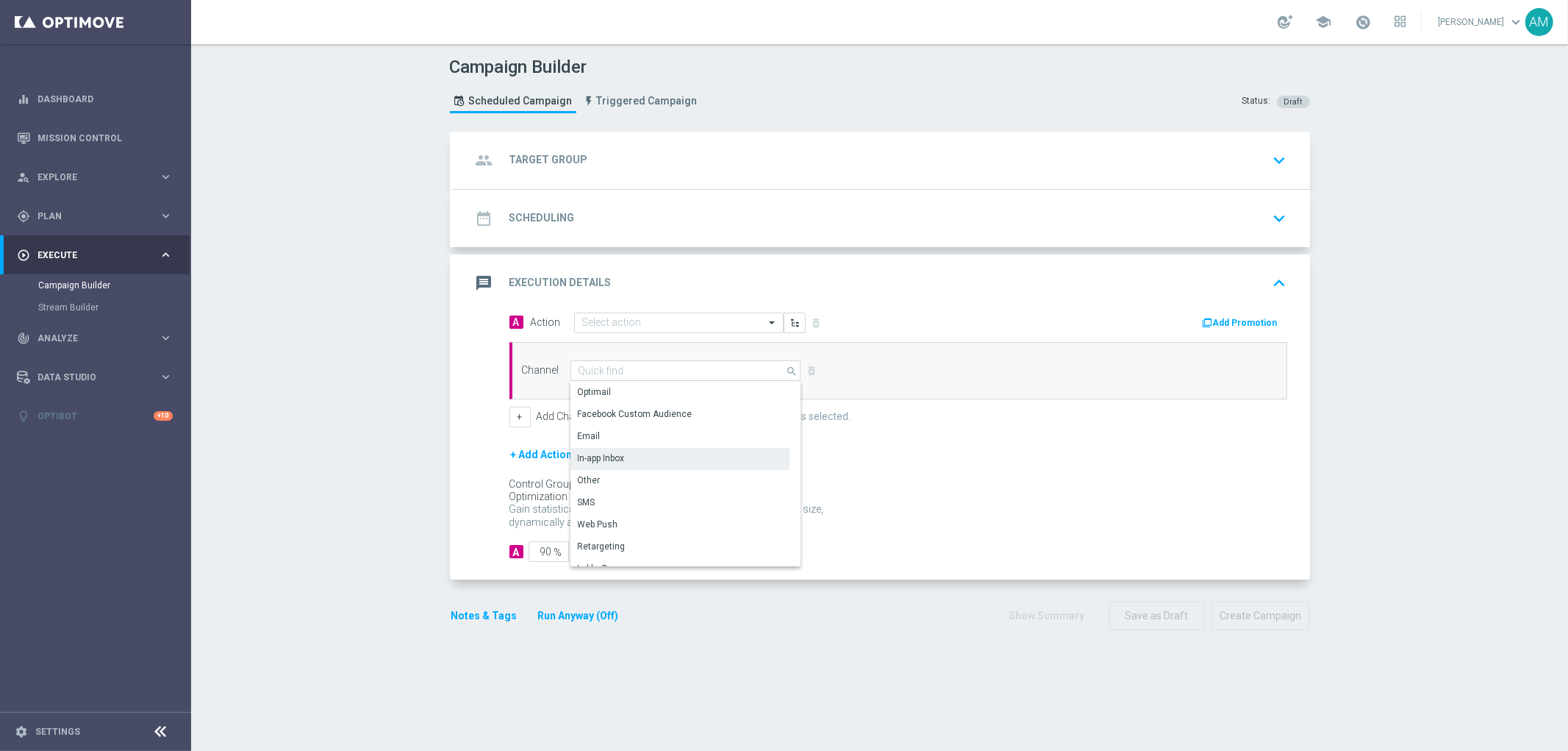
click at [694, 459] on div "In-app Inbox" at bounding box center [680, 459] width 219 height 20
type input "In-app Inbox"
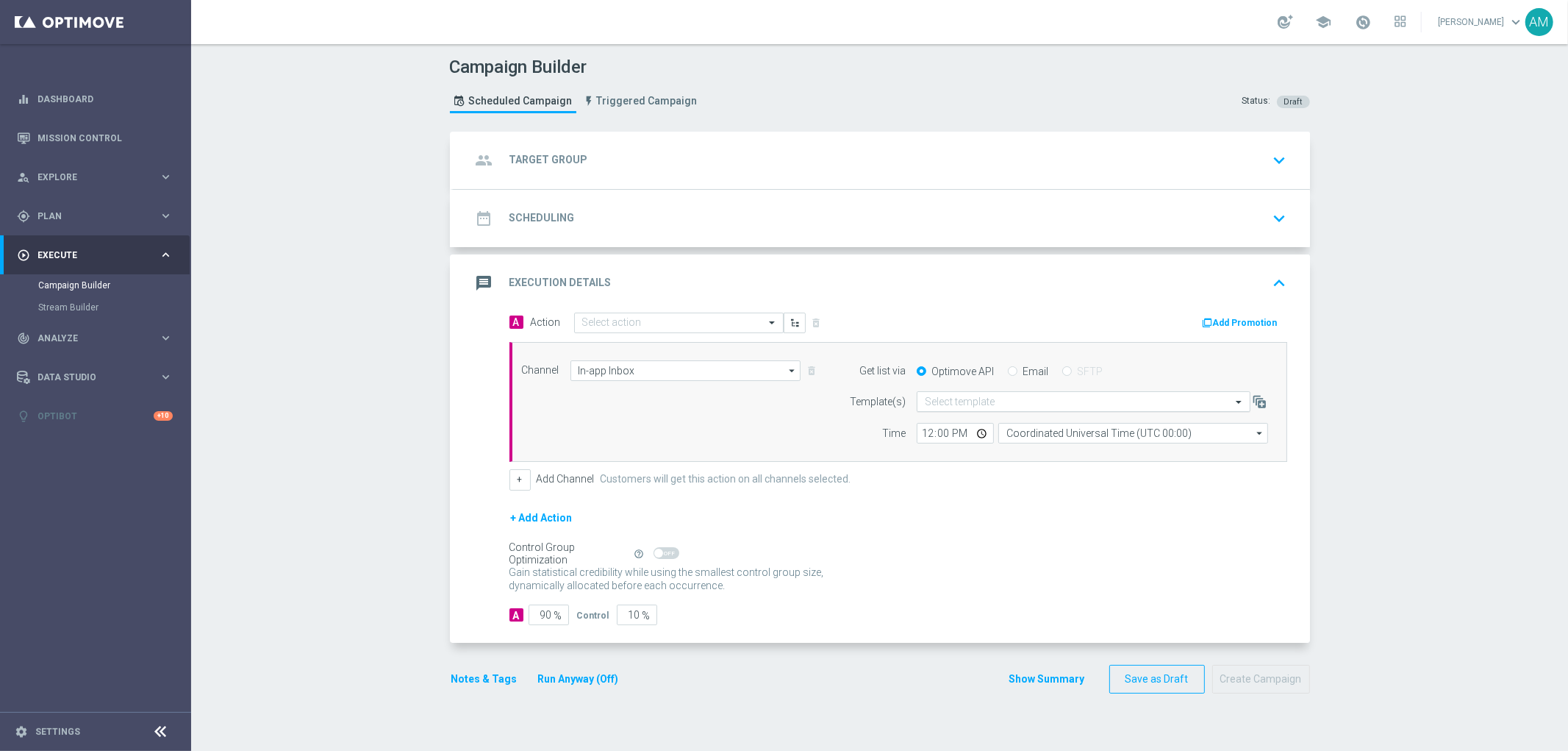
click at [1206, 402] on input "text" at bounding box center [1069, 401] width 289 height 12
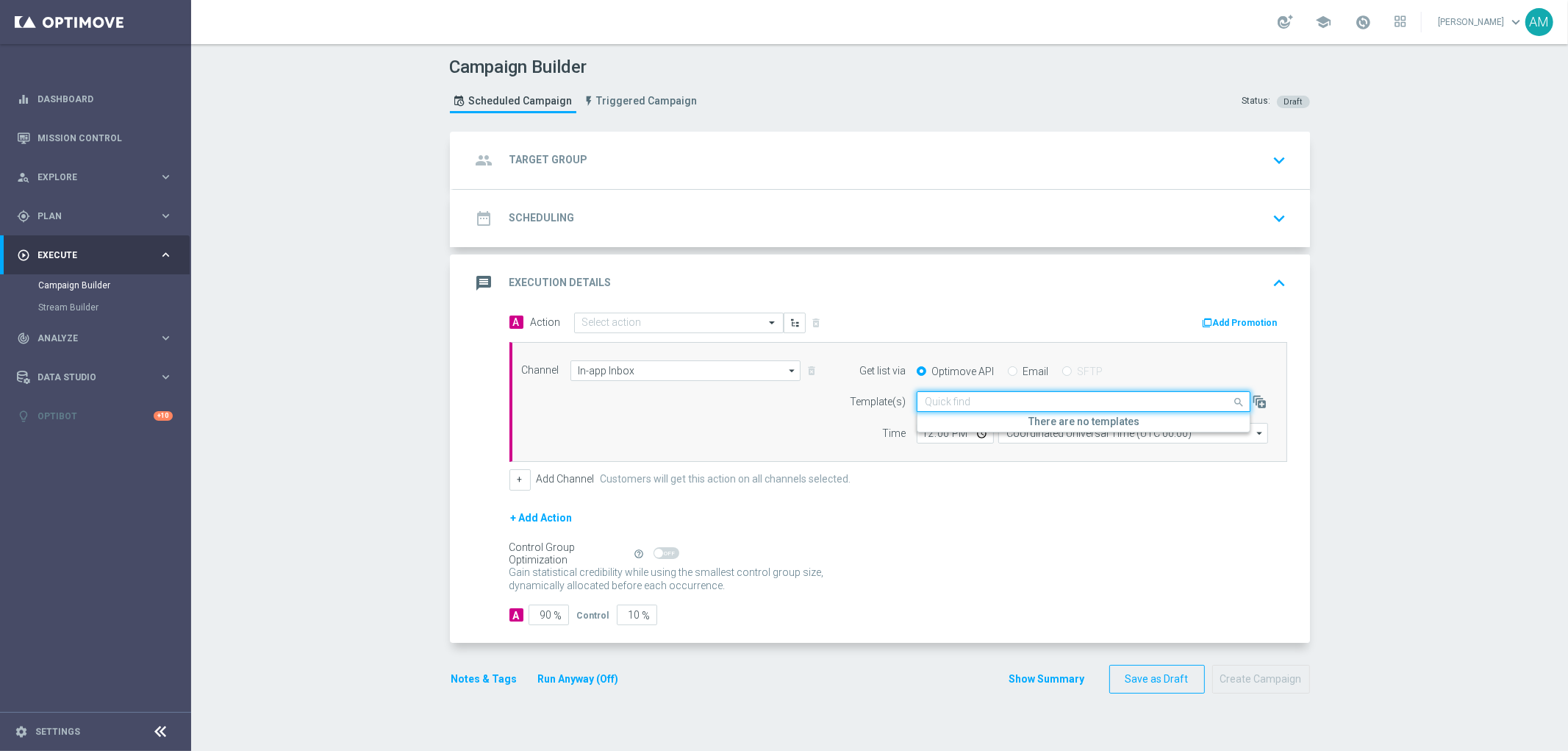
click at [1194, 401] on input "text" at bounding box center [1069, 401] width 289 height 12
click at [1188, 479] on div "+ Add Channel Customers will get this action on all channels selected." at bounding box center [898, 479] width 778 height 20
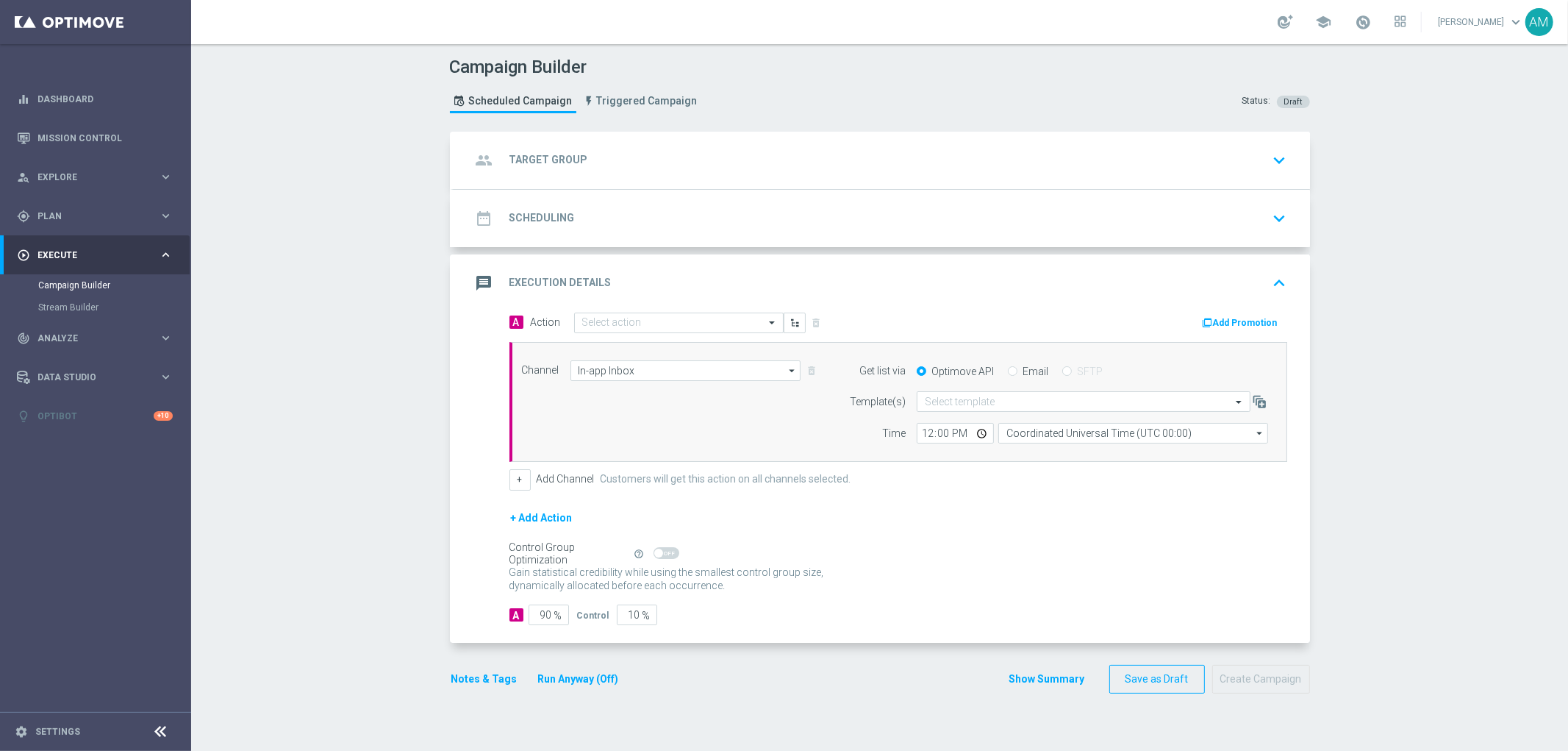
click at [1010, 366] on div "Email" at bounding box center [1028, 371] width 41 height 13
click at [1008, 372] on input "Email" at bounding box center [1012, 372] width 9 height 9
radio input "true"
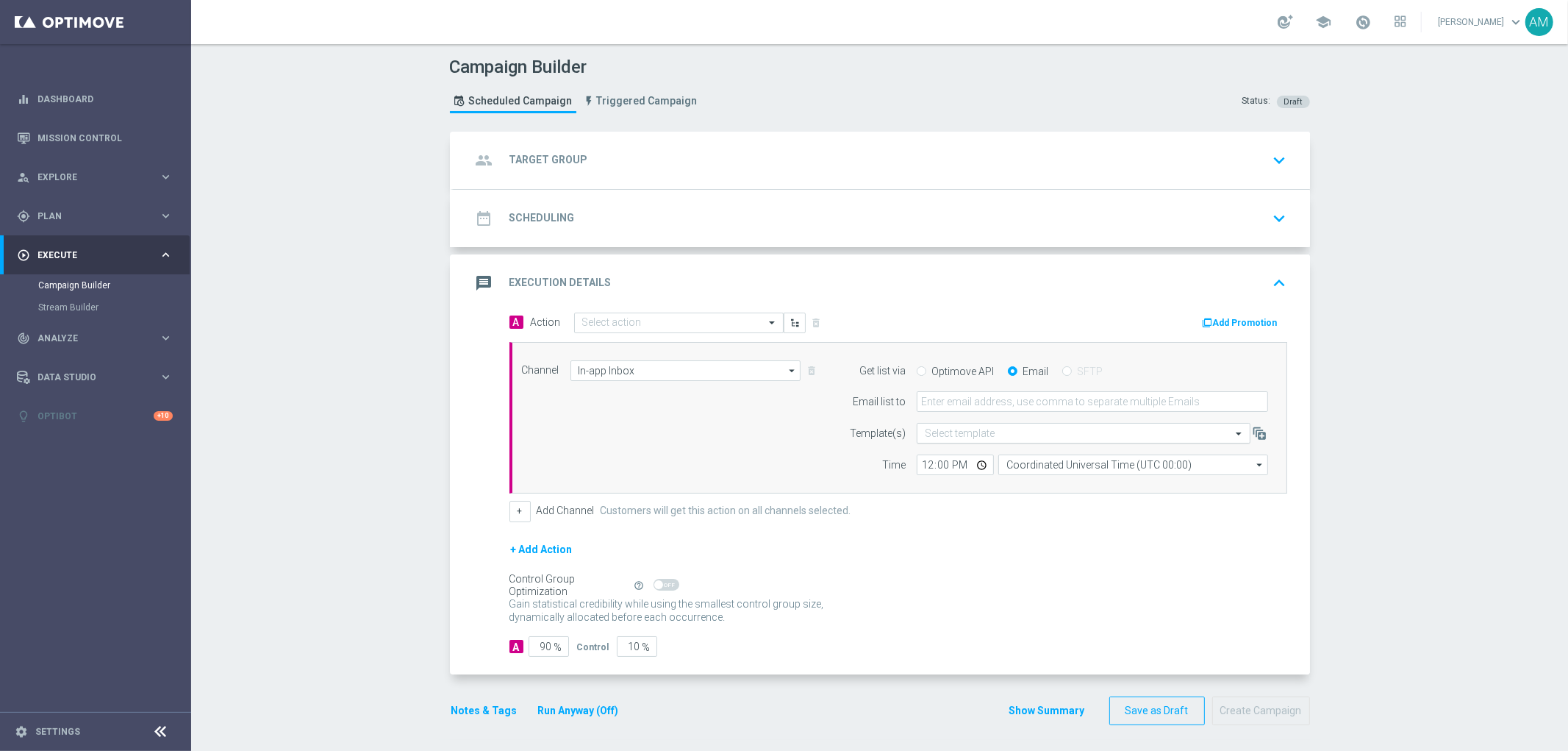
click at [1046, 439] on div "Select template" at bounding box center [1084, 434] width 334 height 20
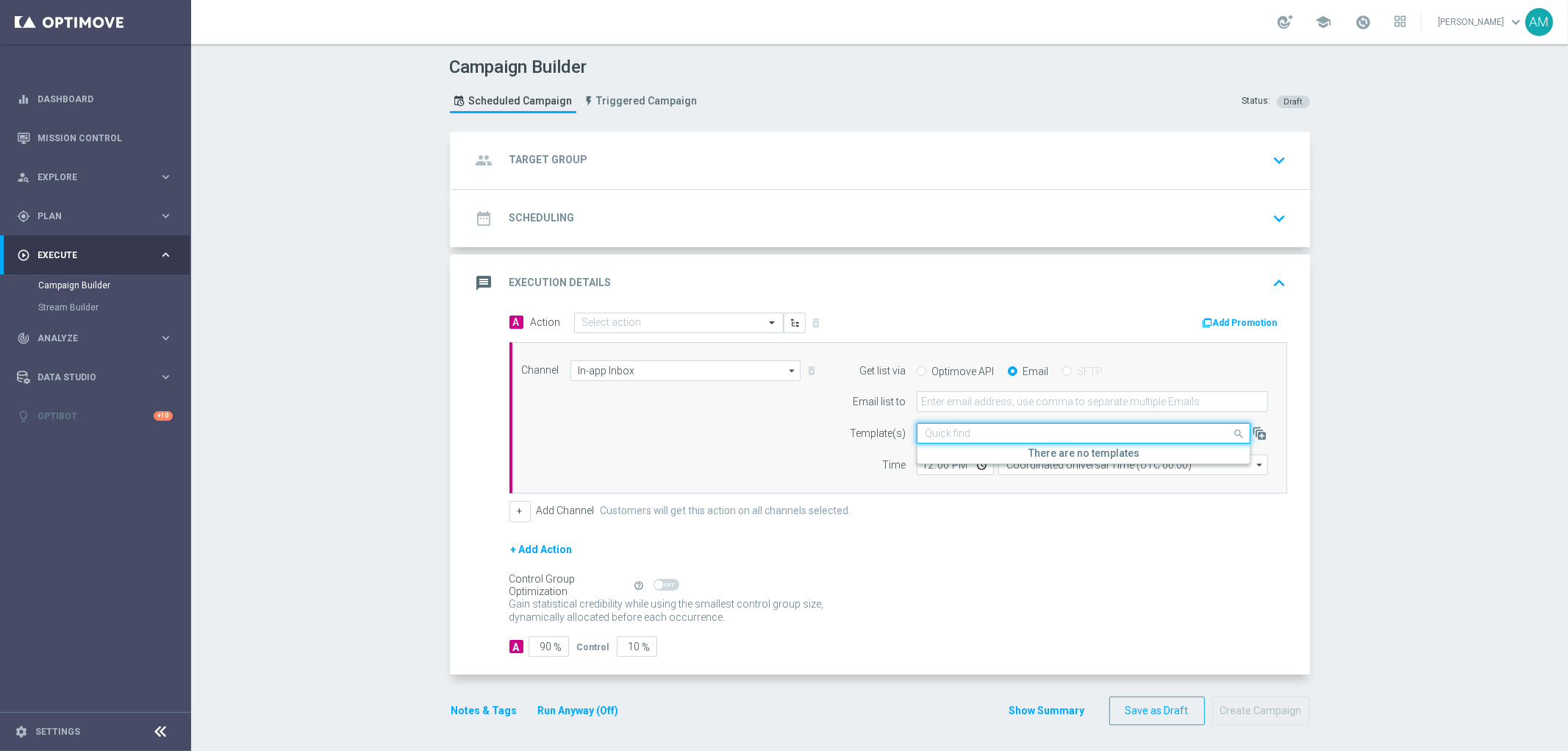
click at [1059, 440] on div "Quick find" at bounding box center [1084, 434] width 334 height 20
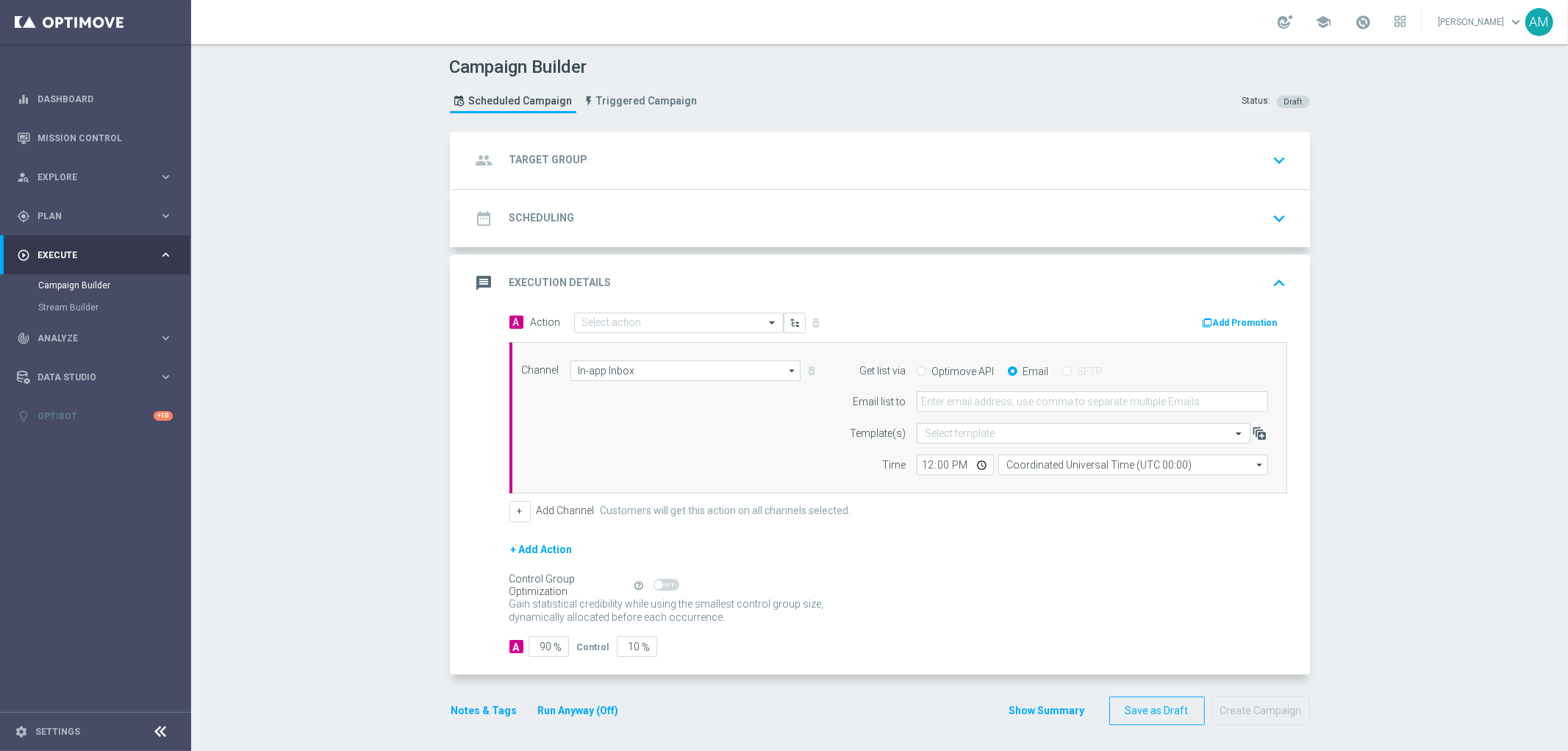
click at [1252, 439] on icon "button" at bounding box center [1259, 434] width 15 height 15
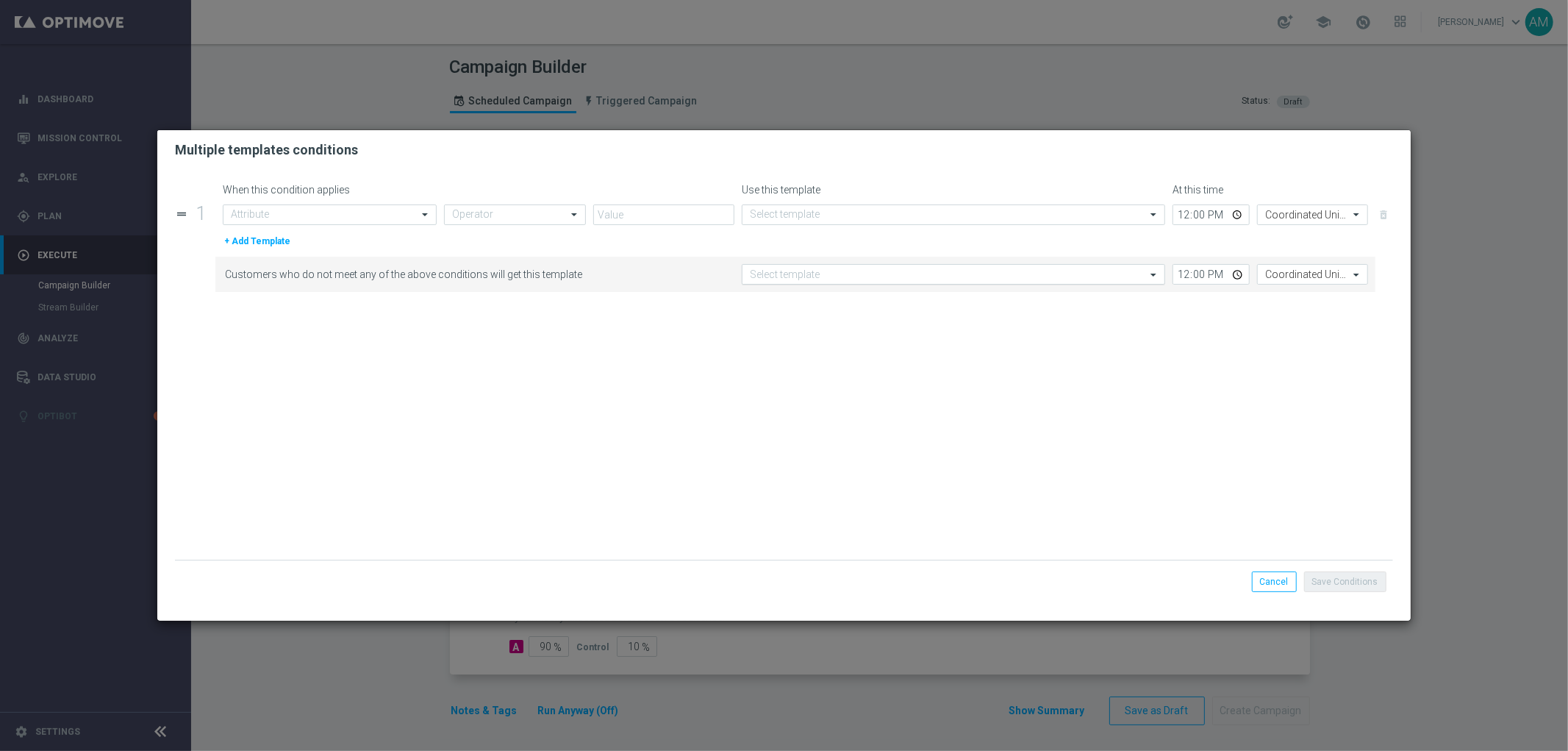
click at [1067, 281] on div "Select template" at bounding box center [953, 274] width 423 height 20
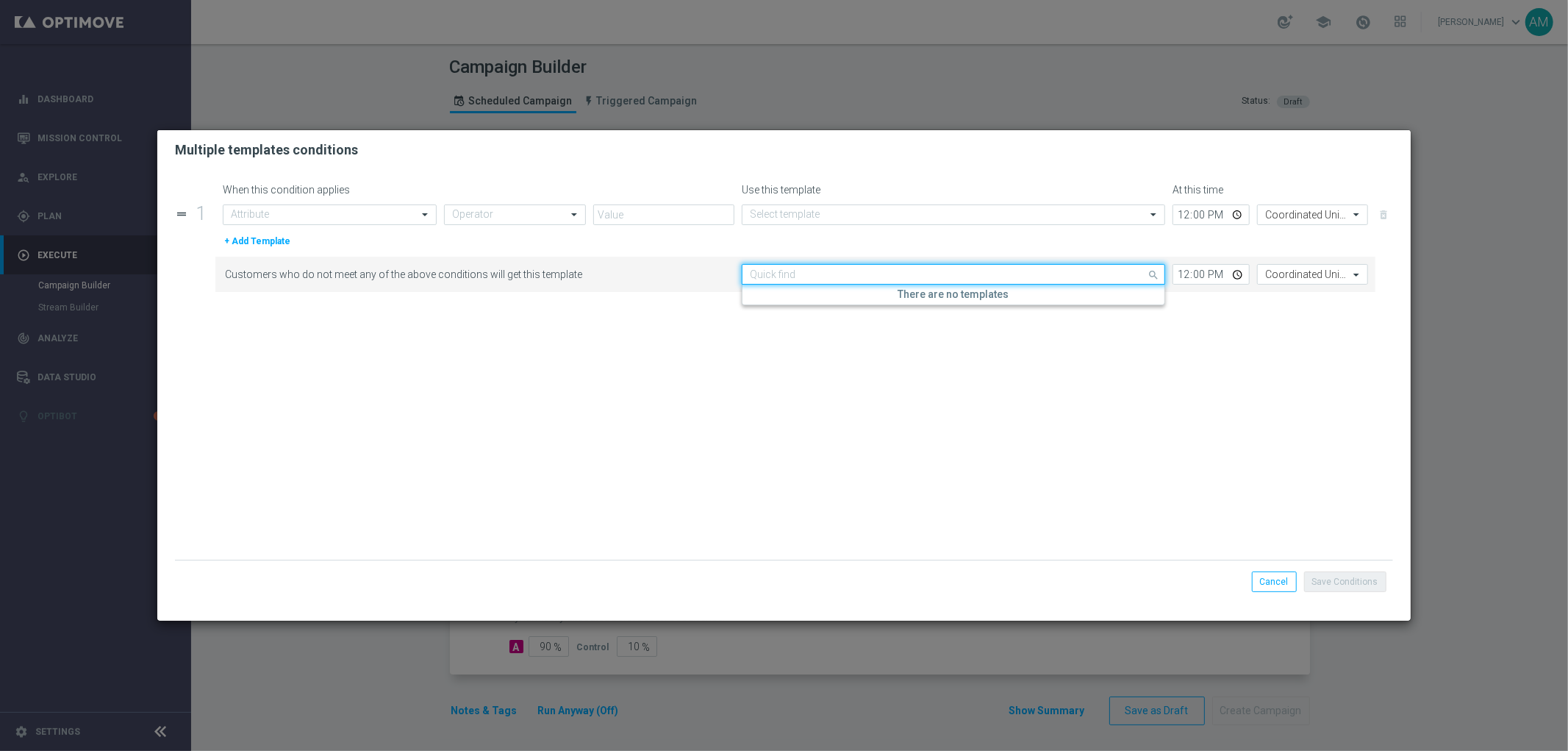
click at [1067, 281] on div "Quick find" at bounding box center [953, 274] width 423 height 20
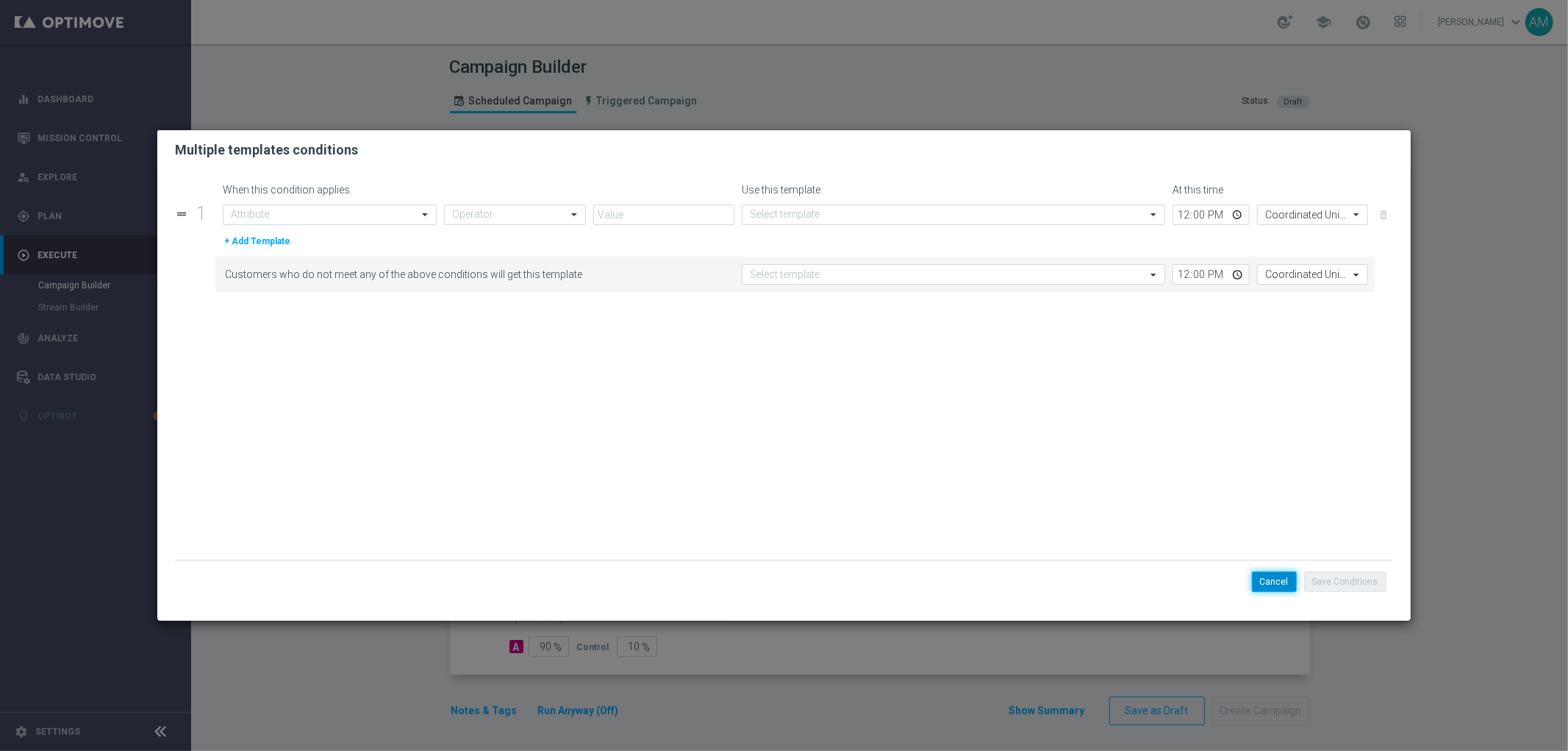
click at [1268, 577] on button "Cancel" at bounding box center [1274, 582] width 45 height 20
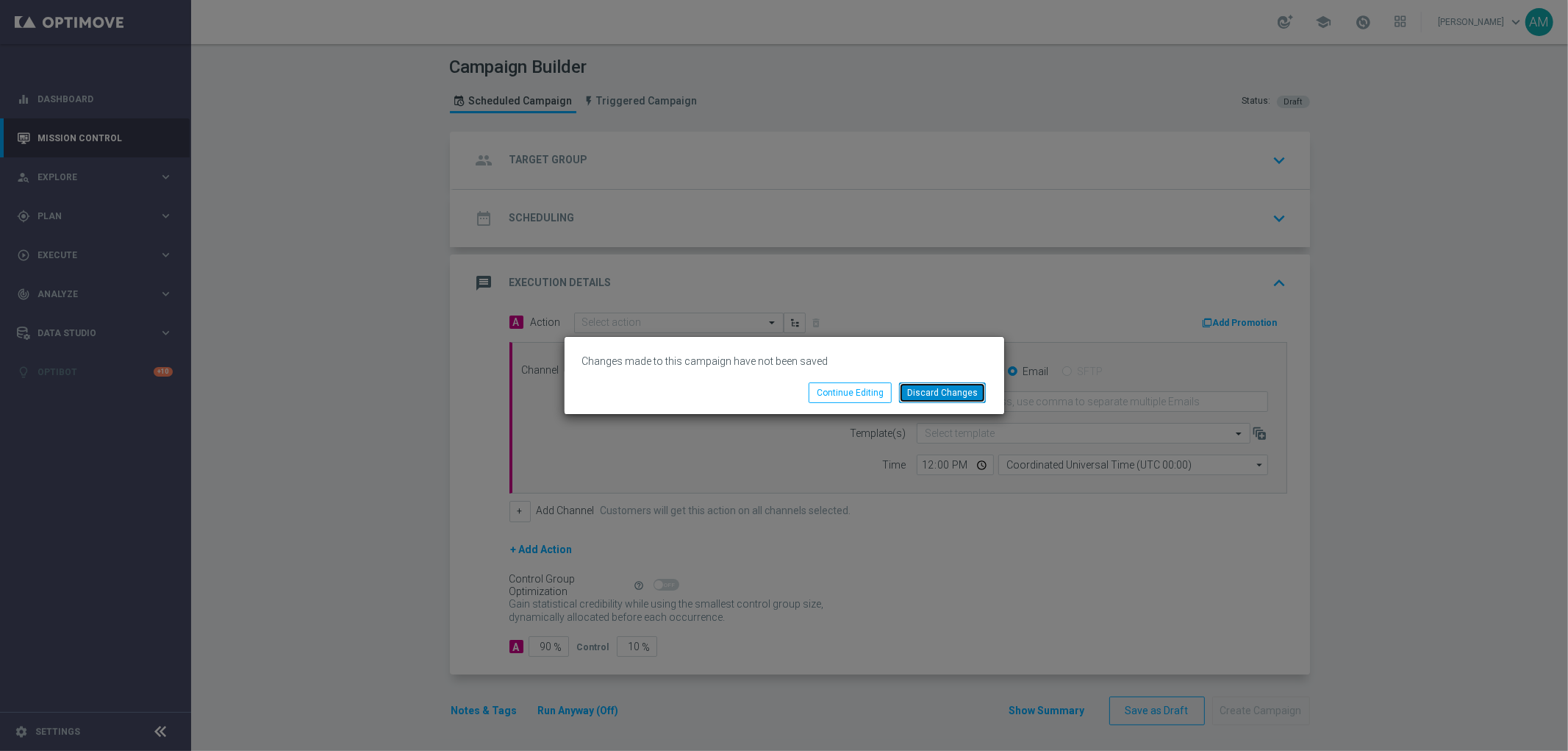
click at [929, 393] on button "Discard Changes" at bounding box center [942, 393] width 86 height 20
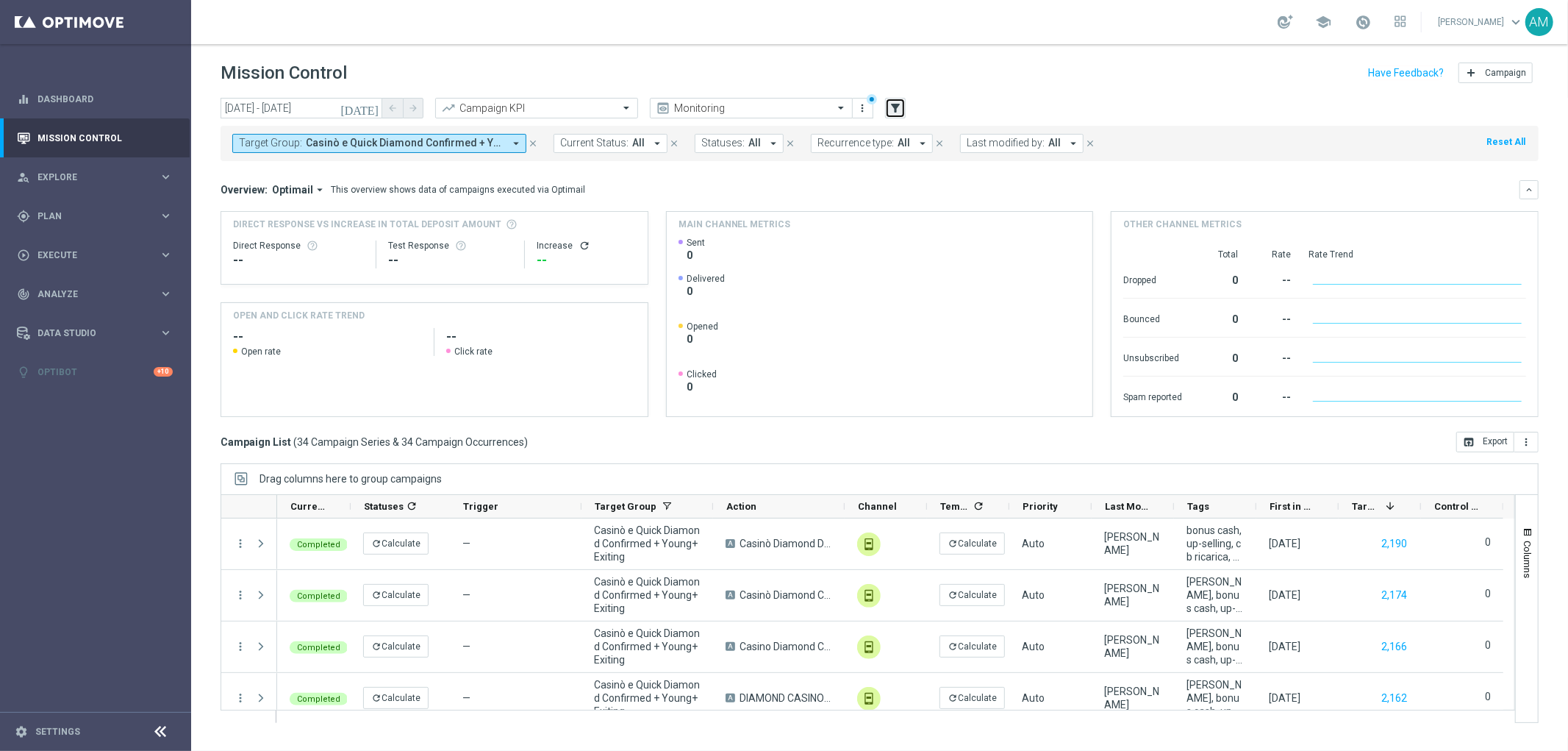
click at [897, 109] on icon "filter_alt" at bounding box center [895, 108] width 13 height 13
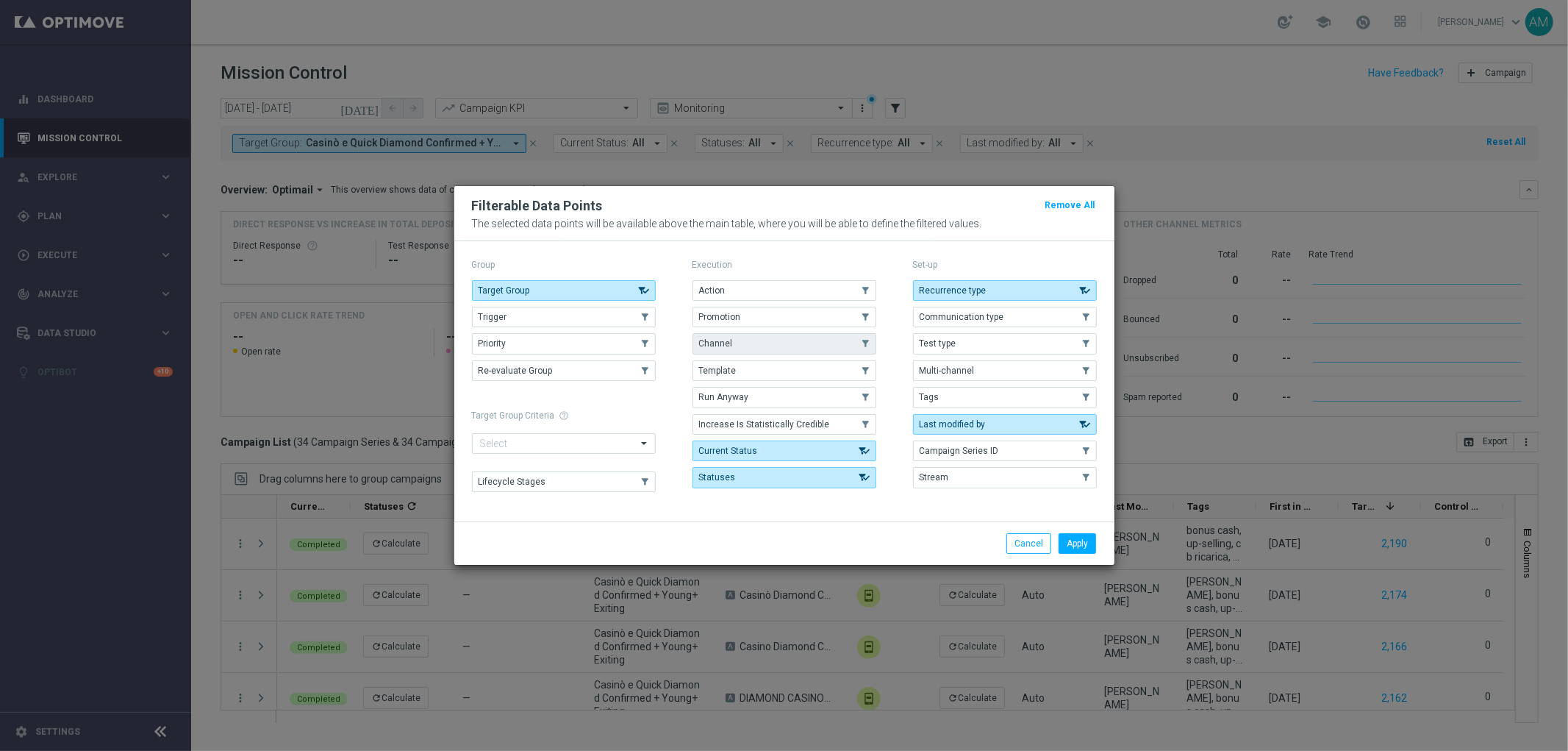
click at [784, 343] on button "Channel" at bounding box center [784, 343] width 184 height 20
click at [1071, 546] on button "Apply" at bounding box center [1077, 543] width 37 height 20
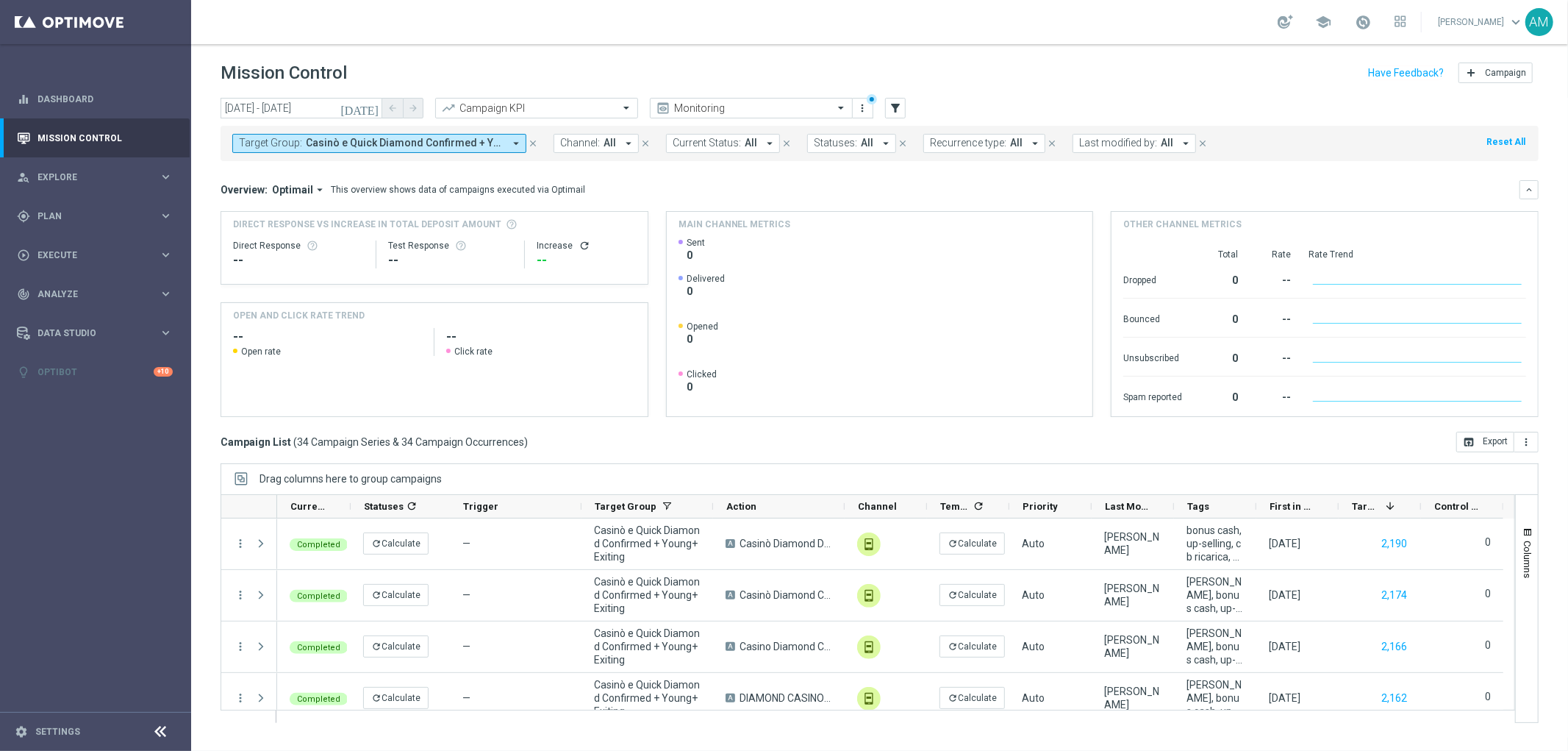
click at [533, 142] on icon "close" at bounding box center [533, 143] width 10 height 10
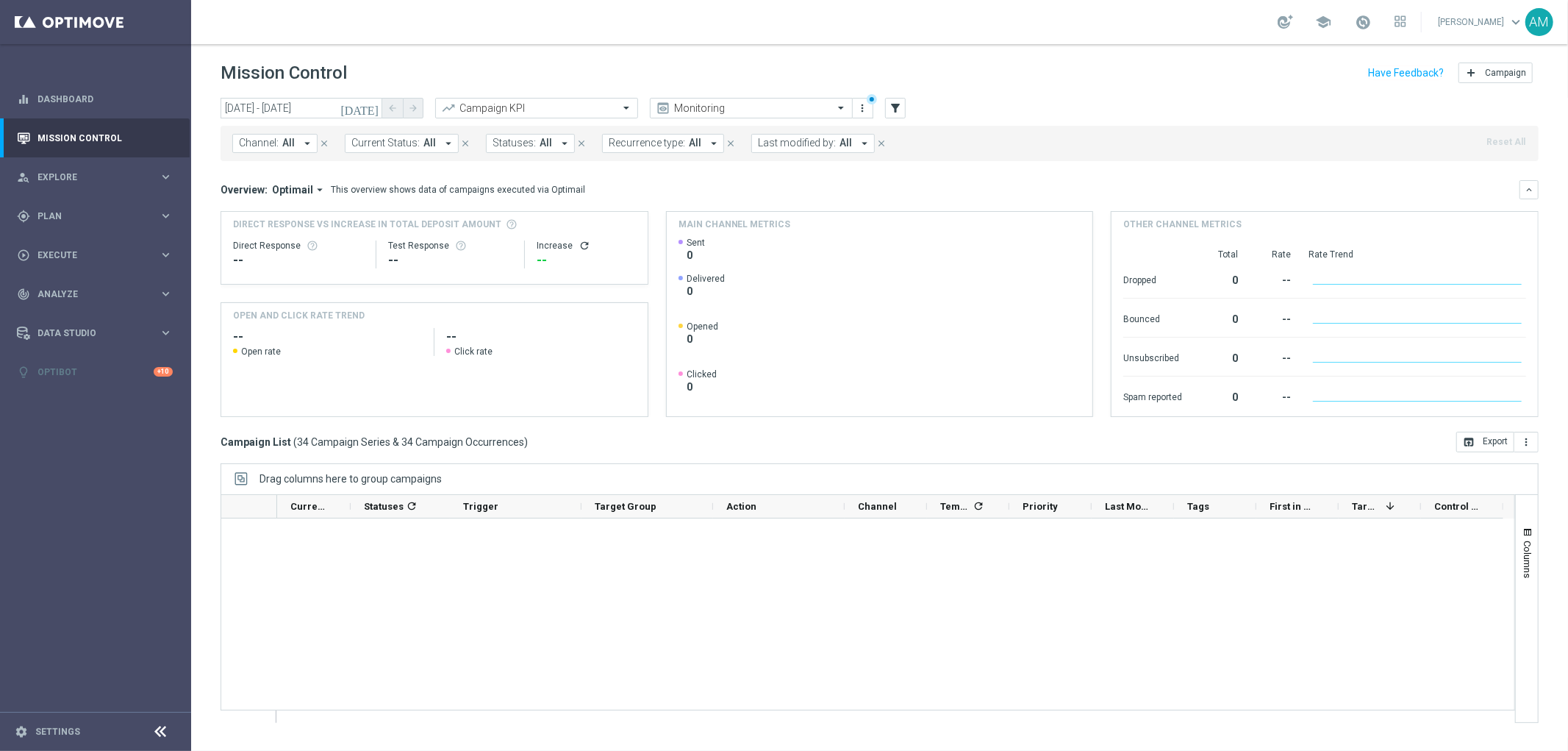
click at [275, 143] on span "Channel:" at bounding box center [259, 142] width 40 height 12
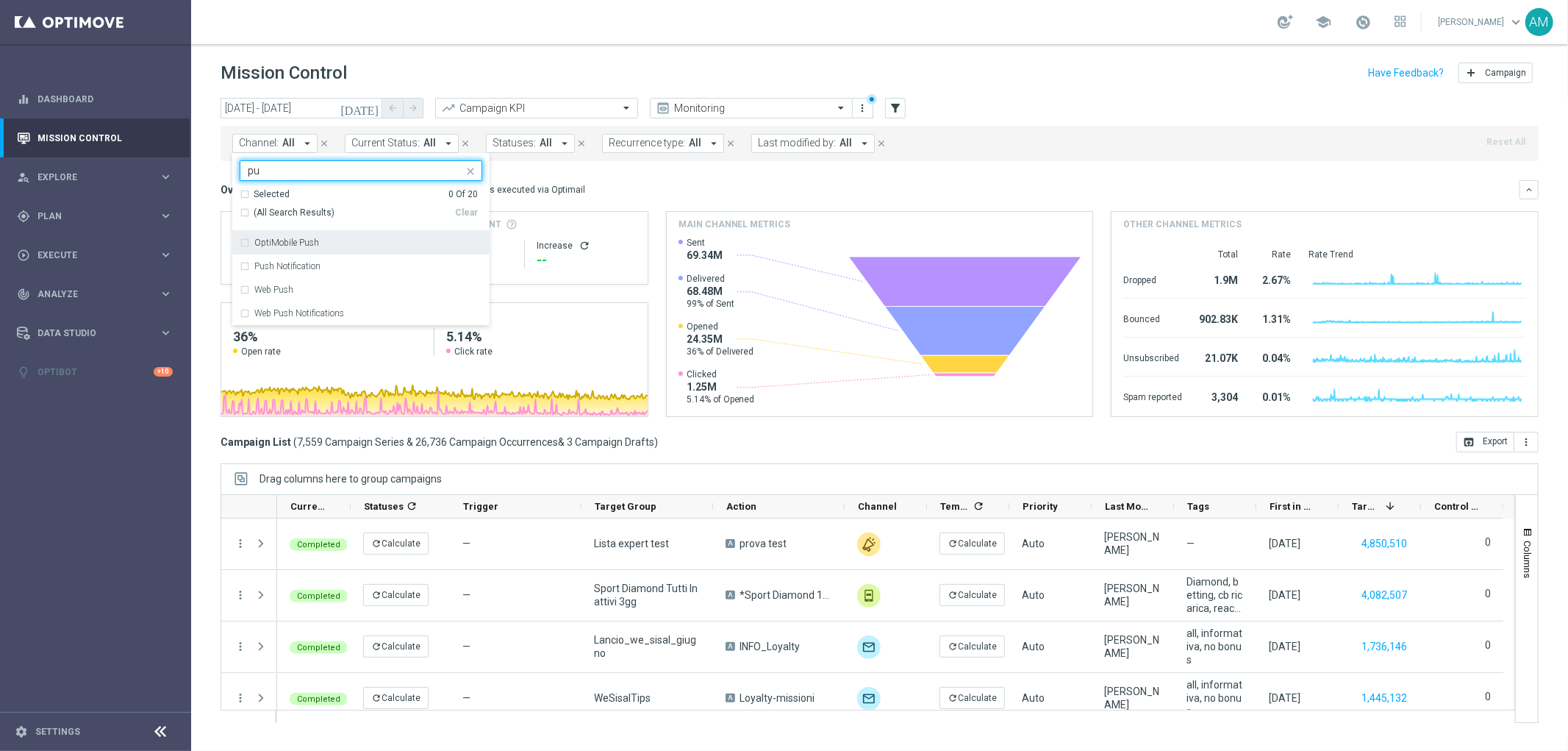
click at [343, 241] on div "OptiMobile Push" at bounding box center [368, 243] width 228 height 9
type input "pu"
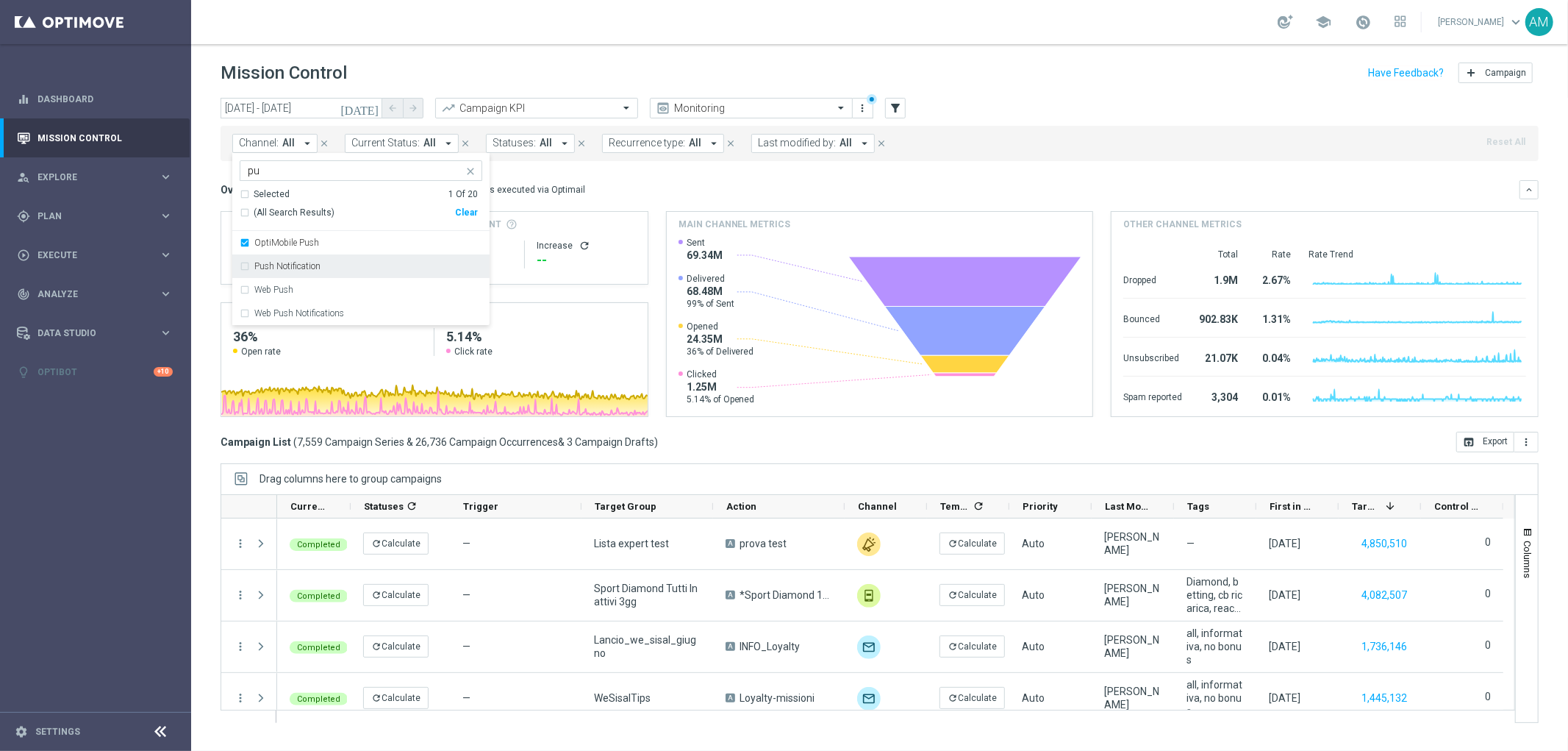
click at [335, 263] on div "Push Notification" at bounding box center [368, 266] width 228 height 9
click at [347, 294] on div "Web Push" at bounding box center [368, 290] width 228 height 9
click at [344, 314] on div "Web Push Notifications" at bounding box center [368, 314] width 228 height 9
click at [702, 180] on div "Overview: Optimail arrow_drop_down This overview shows data of campaigns execut…" at bounding box center [880, 189] width 1318 height 19
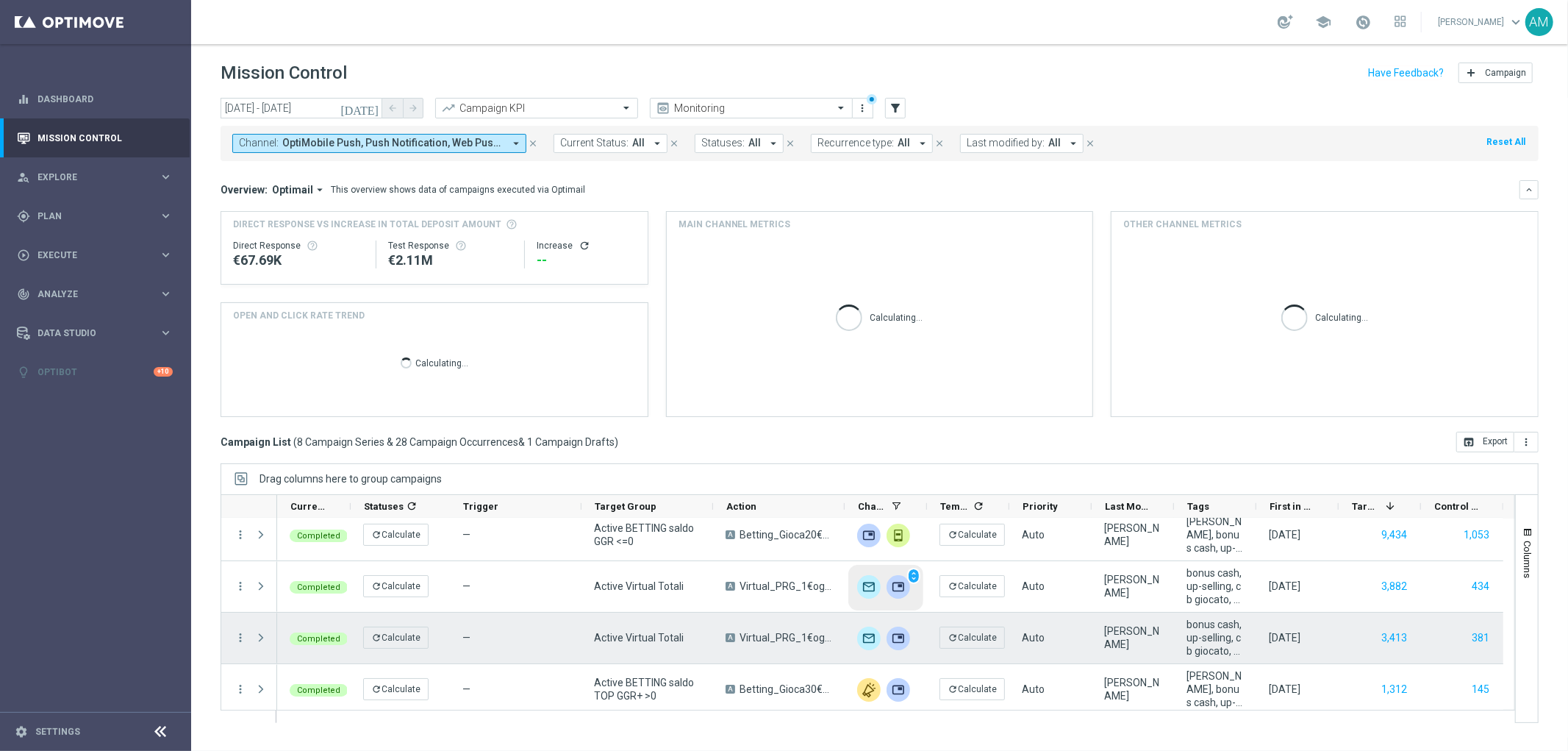
scroll to position [245, 0]
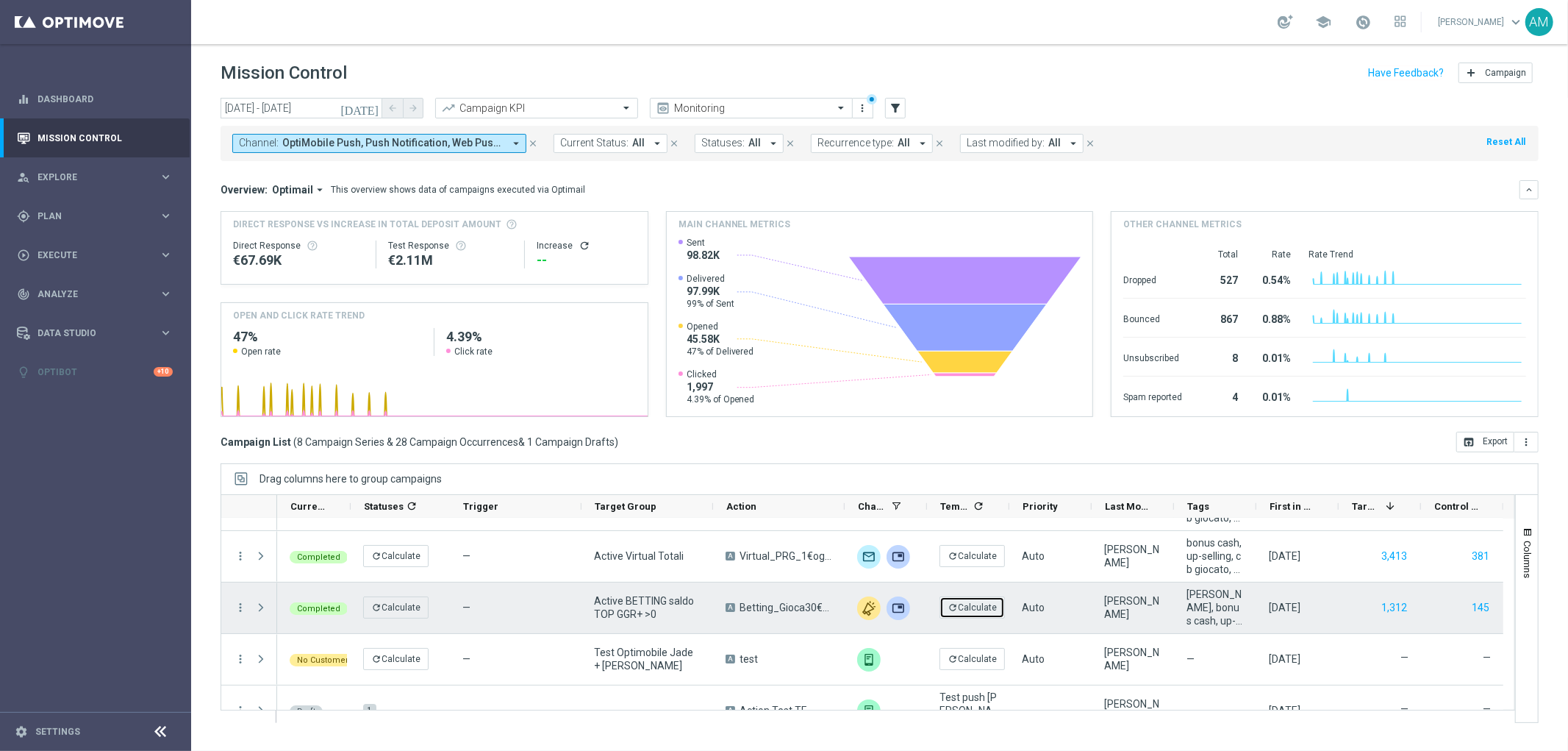
click at [996, 606] on button "refresh Calculate" at bounding box center [972, 608] width 66 height 22
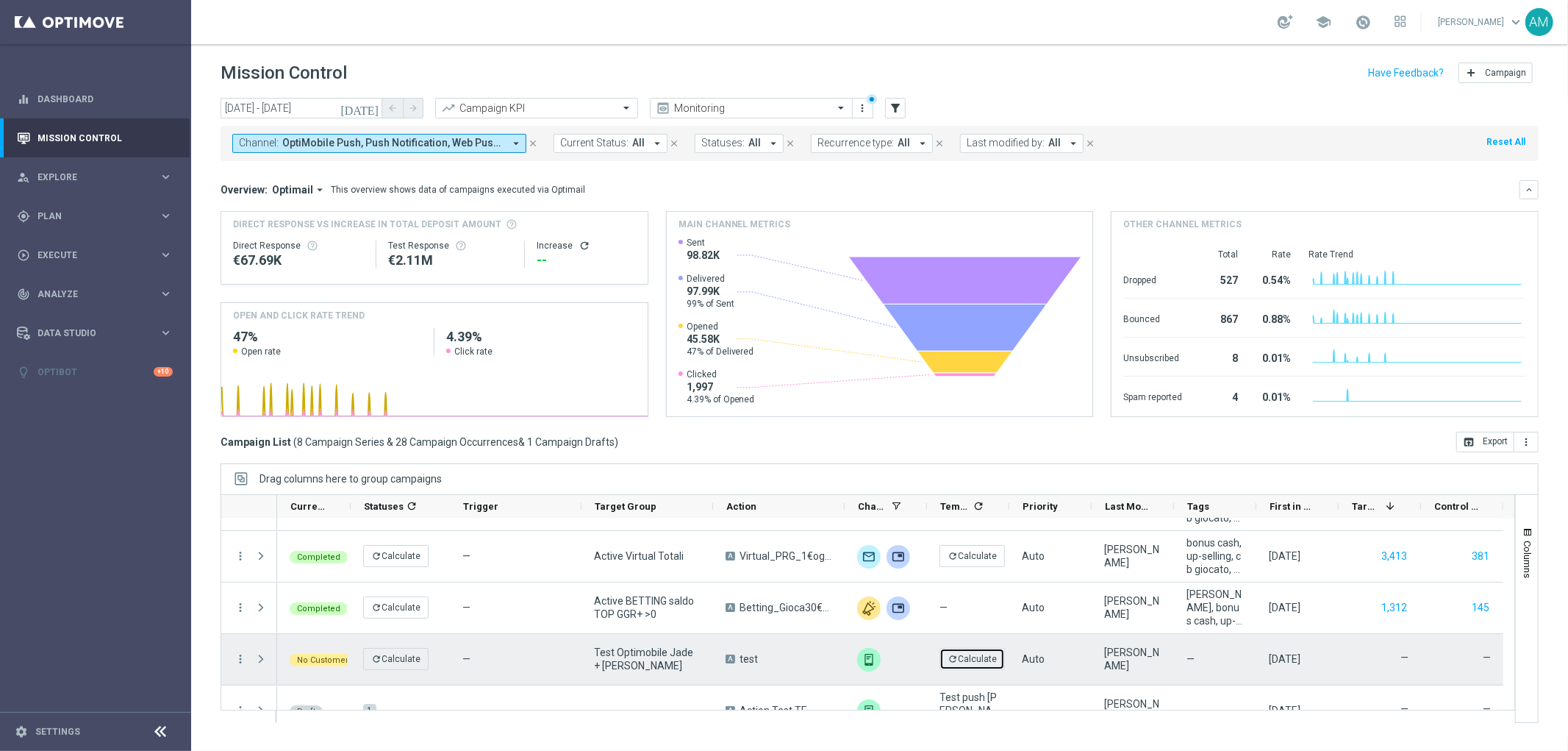
click at [982, 660] on button "refresh Calculate" at bounding box center [972, 659] width 66 height 22
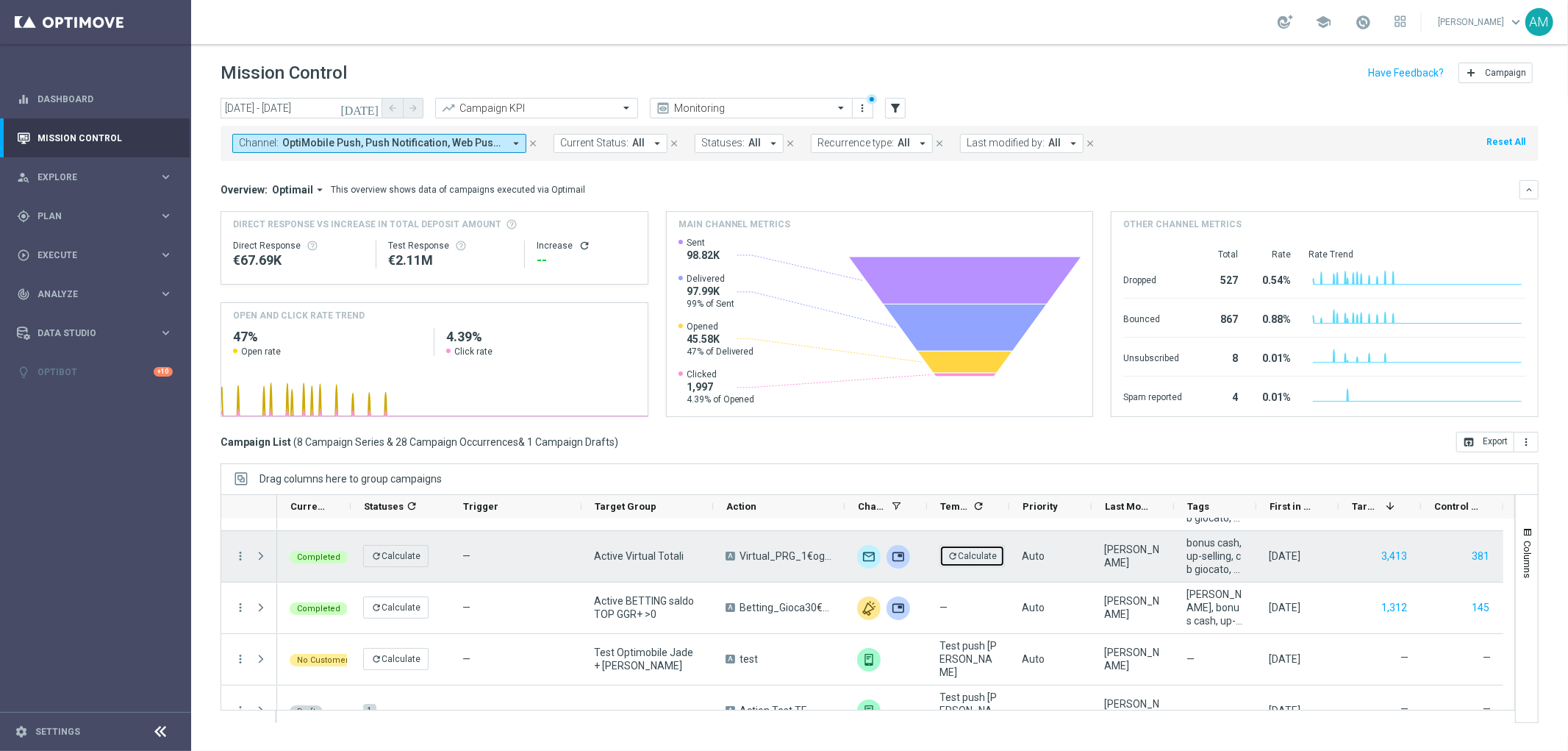
click at [968, 556] on button "refresh Calculate" at bounding box center [972, 556] width 66 height 22
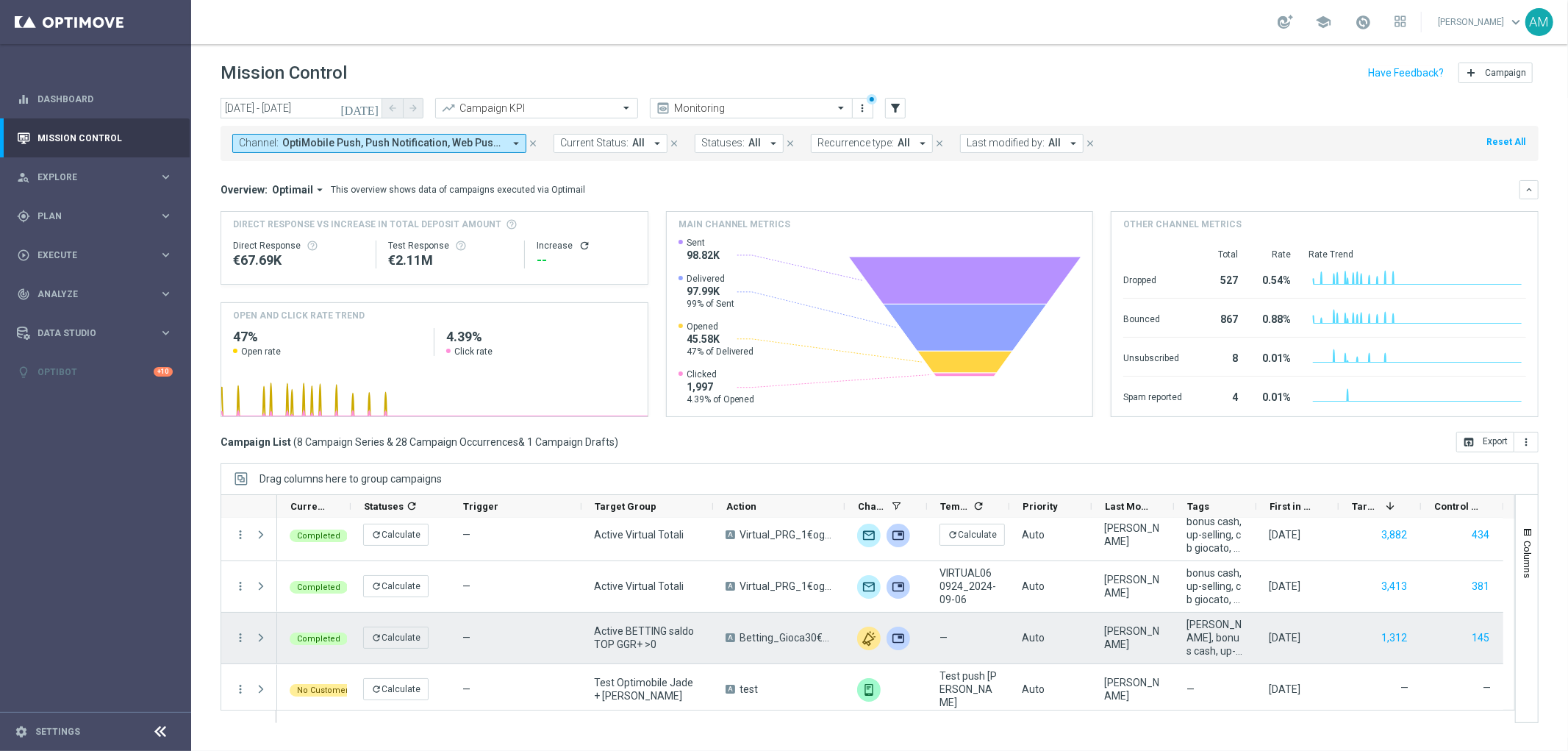
scroll to position [163, 0]
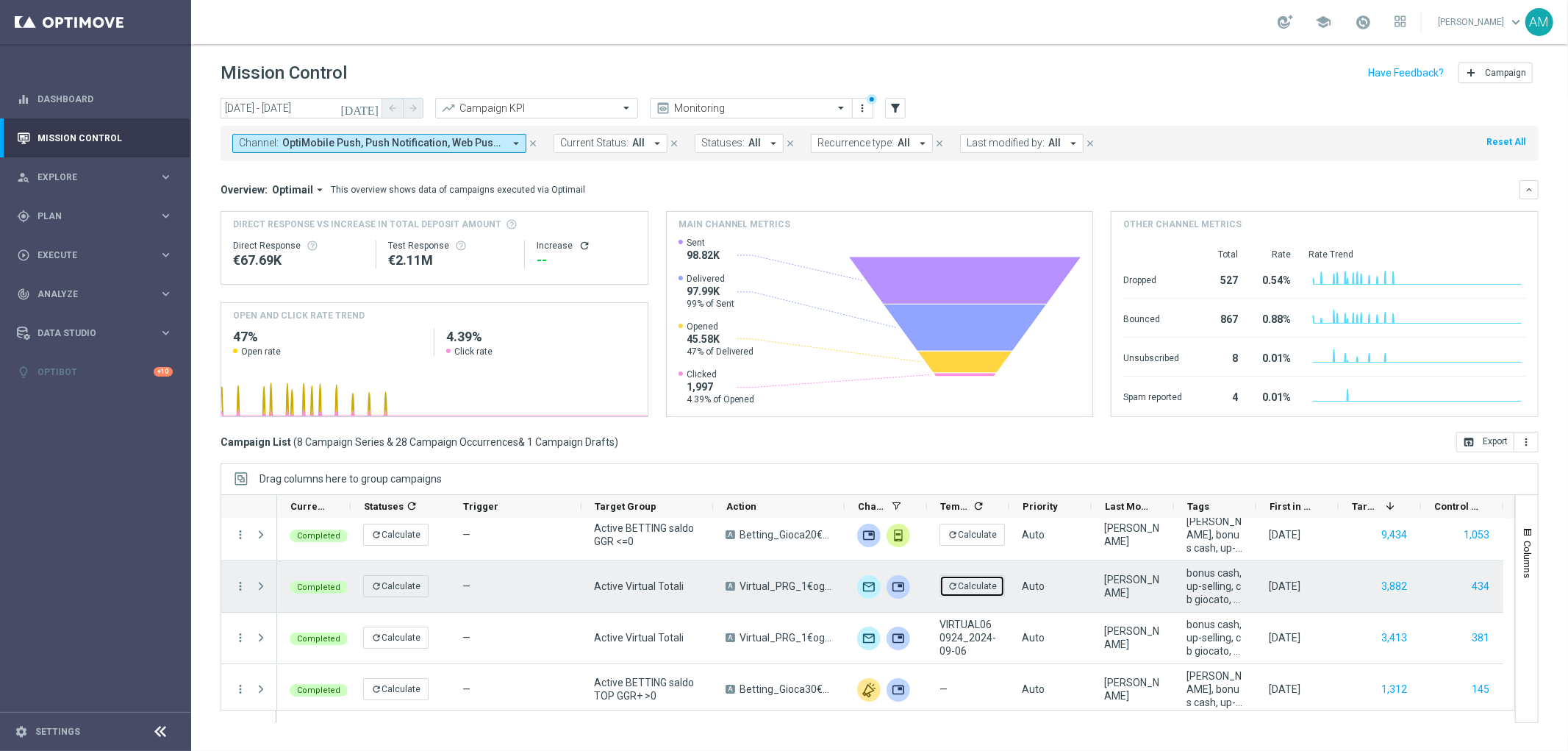
click at [978, 589] on button "refresh Calculate" at bounding box center [972, 587] width 66 height 22
